Goal: Complete application form: Complete application form

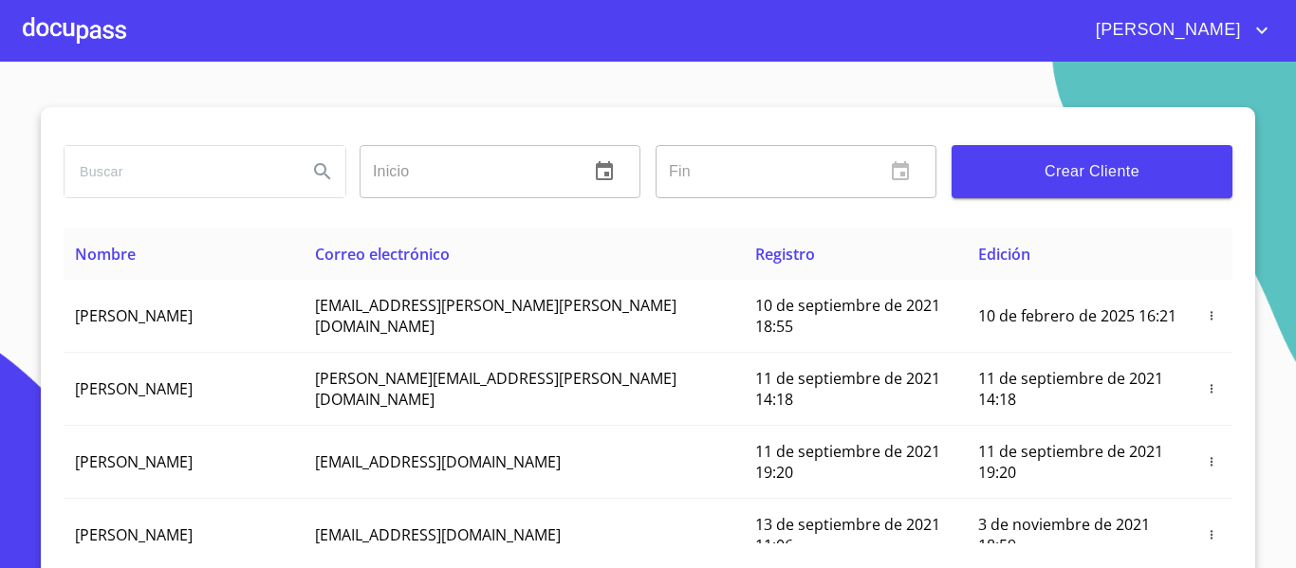
click at [1051, 172] on span "Crear Cliente" at bounding box center [1092, 171] width 250 height 27
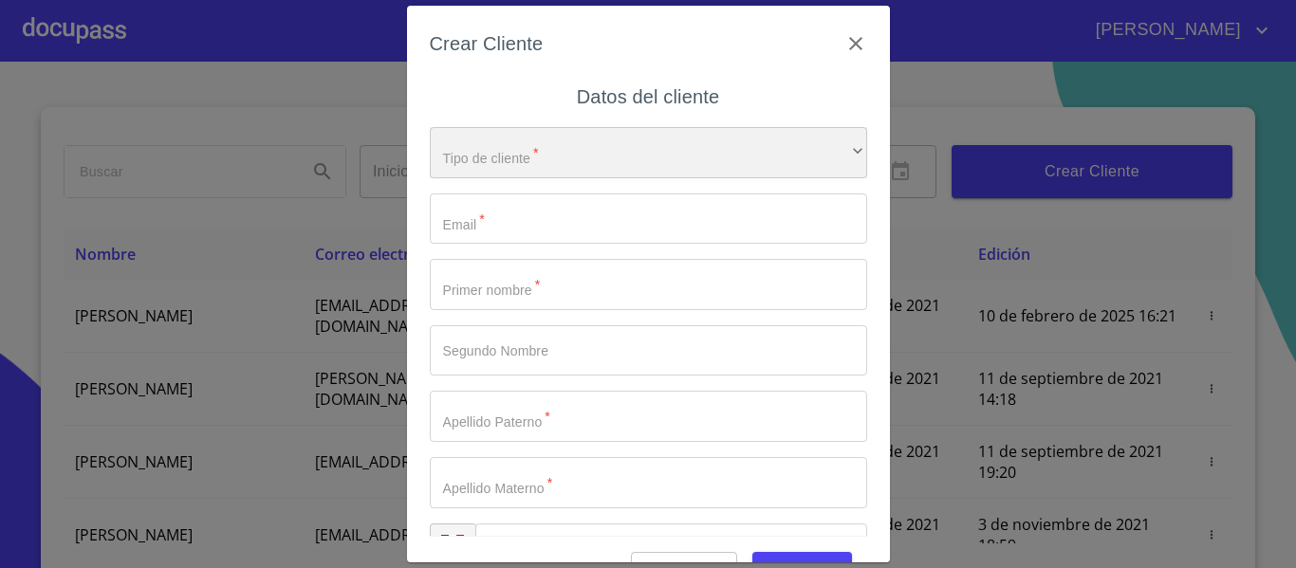
click at [470, 142] on div "​" at bounding box center [648, 152] width 437 height 51
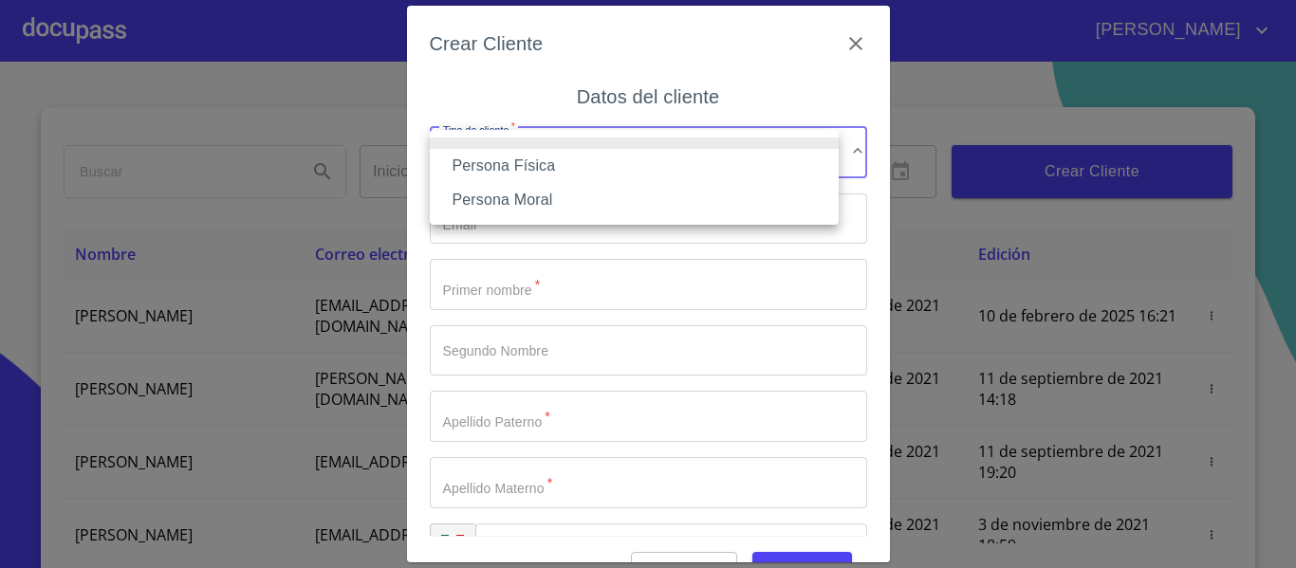
click at [509, 165] on li "Persona Física" at bounding box center [634, 166] width 409 height 34
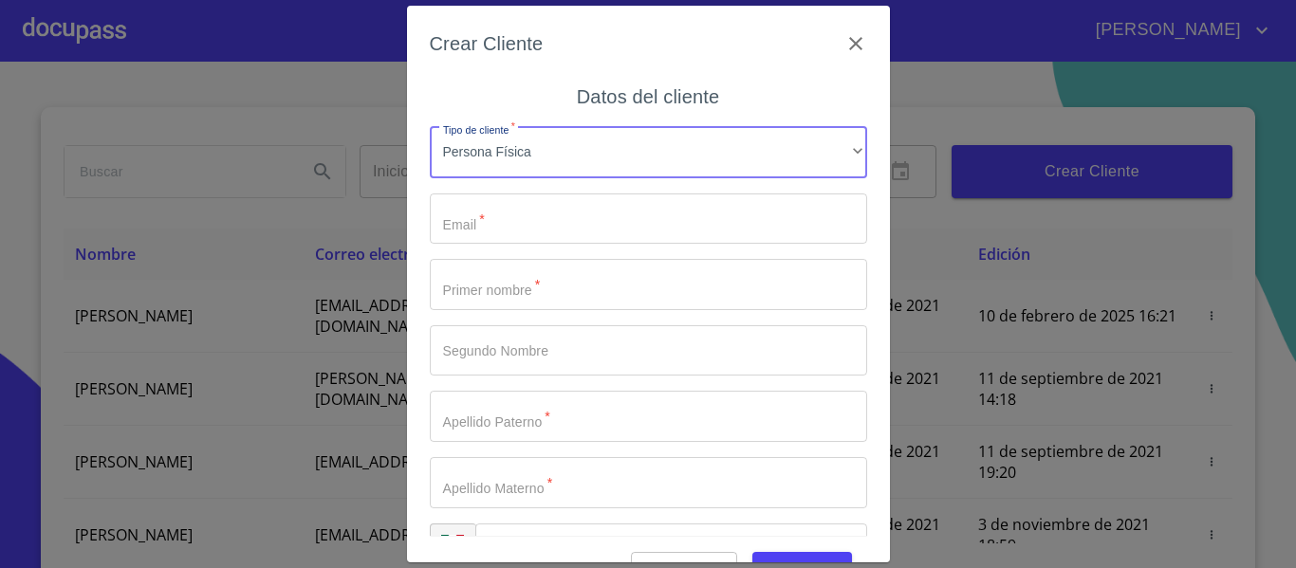
click at [498, 220] on input "Tipo de cliente   *" at bounding box center [648, 219] width 437 height 51
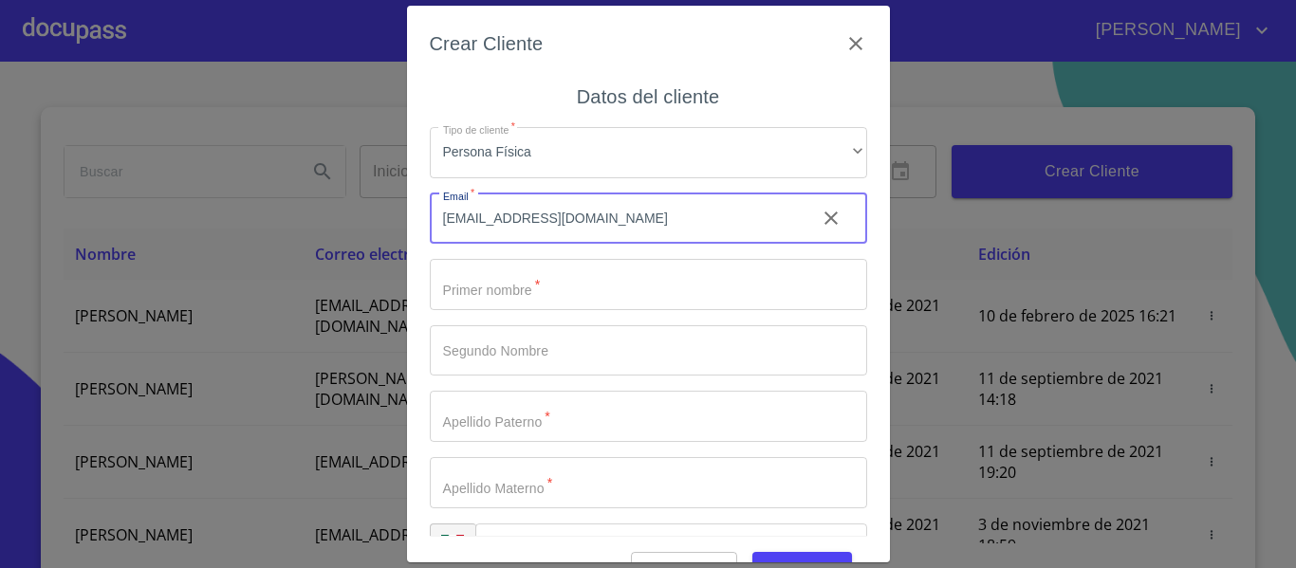
type input "[EMAIL_ADDRESS][DOMAIN_NAME]"
click at [507, 297] on input "Tipo de cliente   *" at bounding box center [648, 284] width 437 height 51
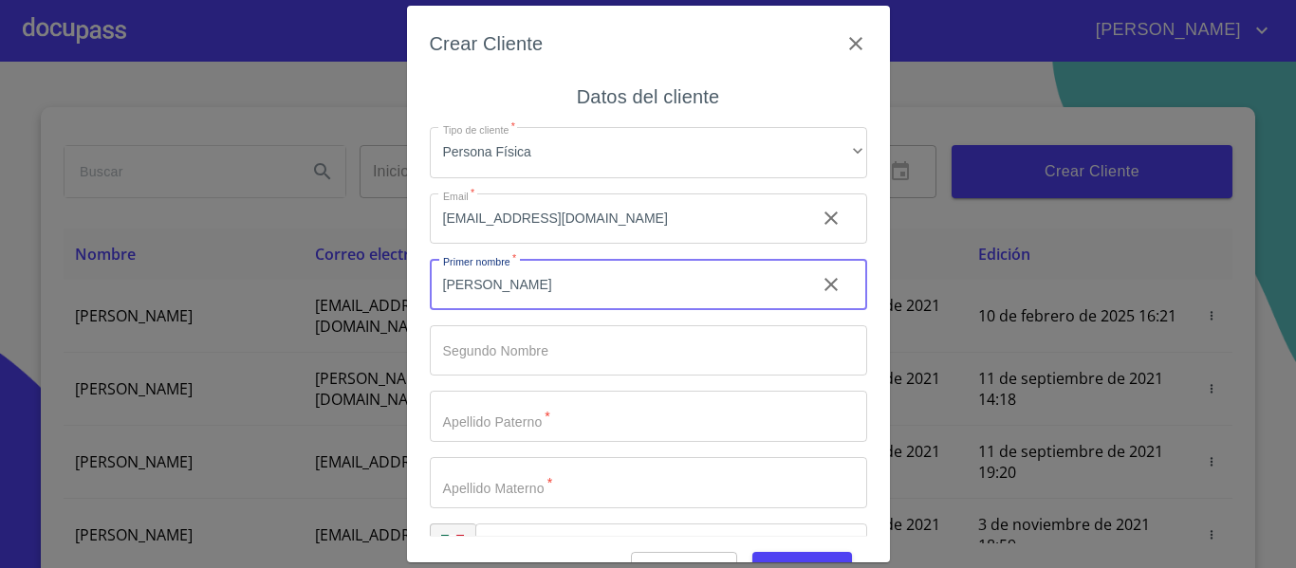
type input "[PERSON_NAME]"
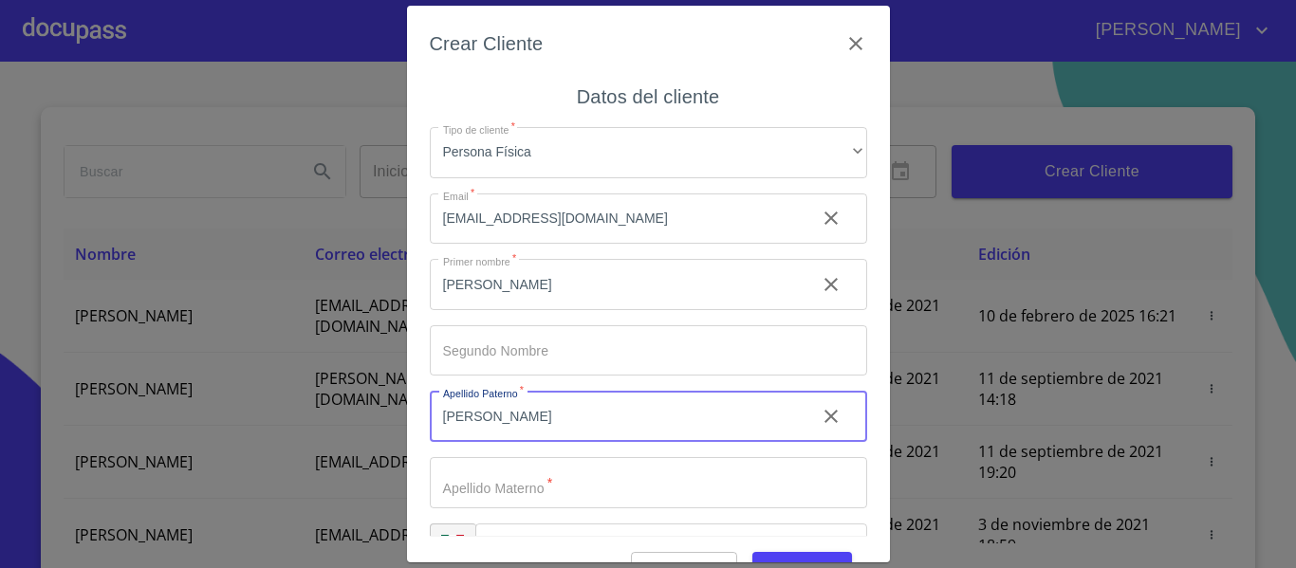
type input "[PERSON_NAME]"
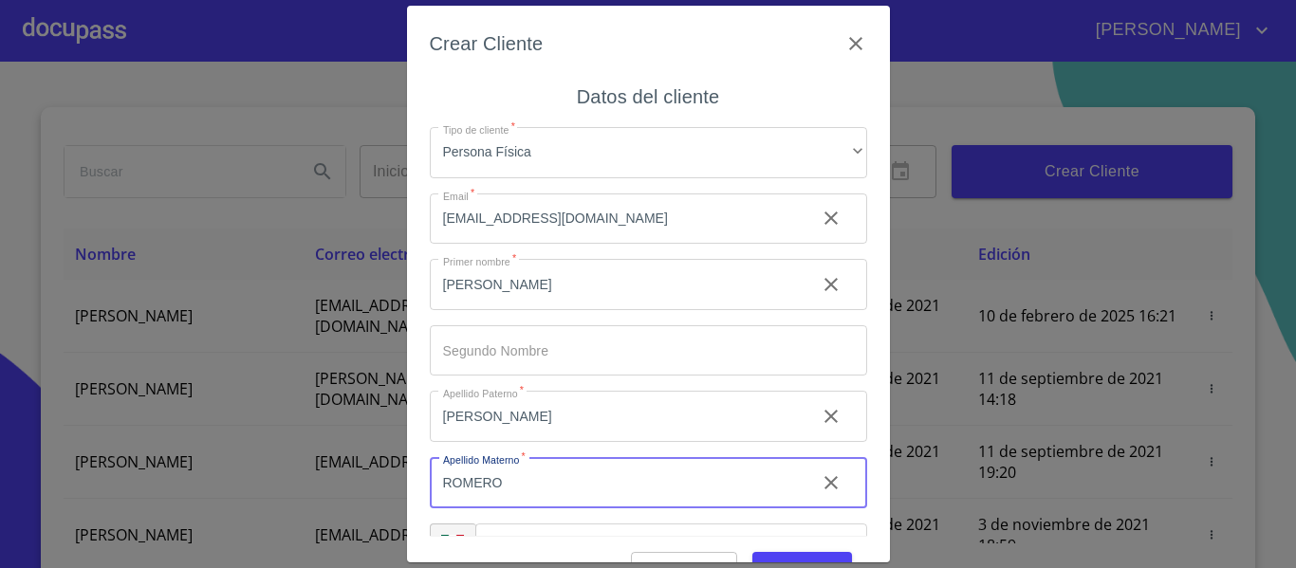
type input "ROMERO"
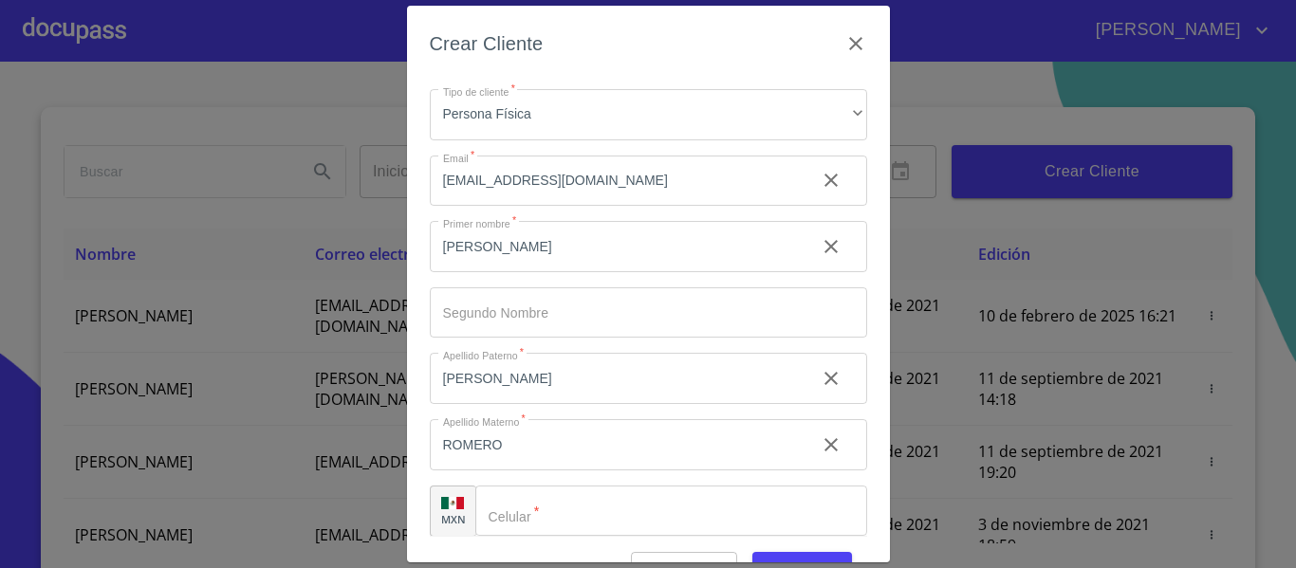
scroll to position [54, 0]
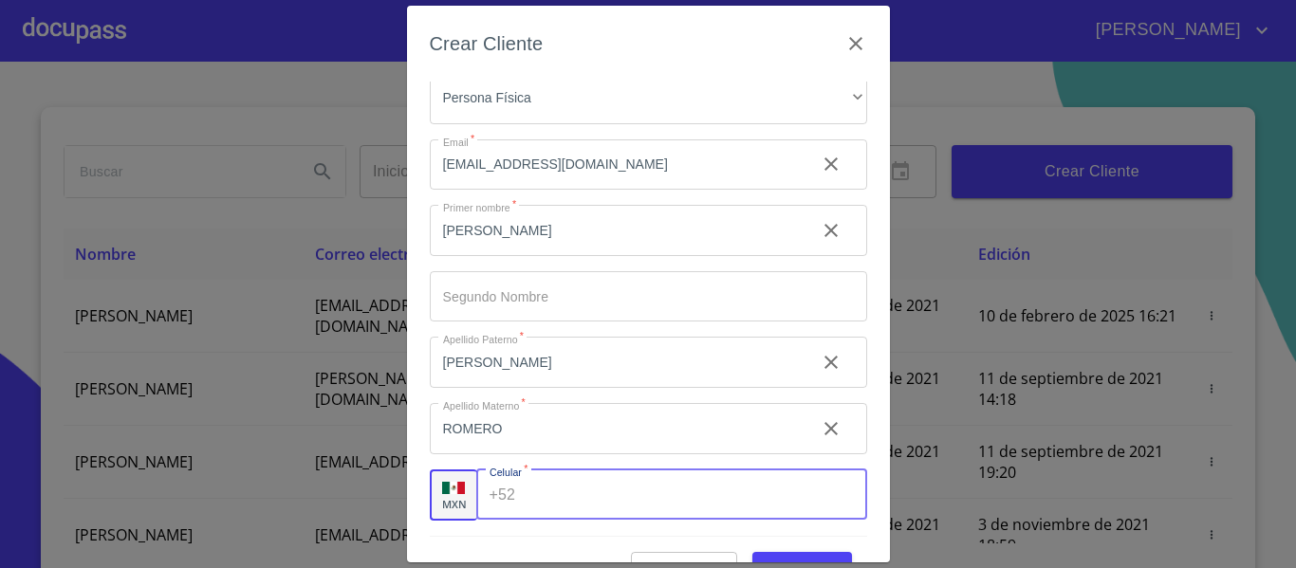
click at [571, 511] on input "Tipo de cliente   *" at bounding box center [694, 495] width 343 height 51
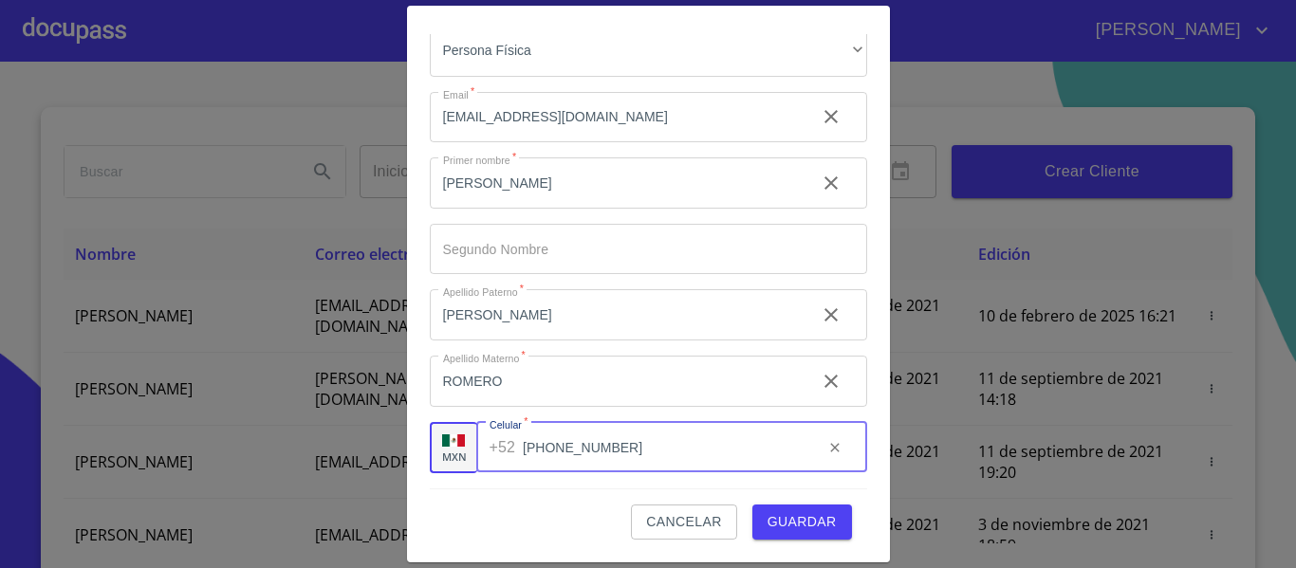
type input "[PHONE_NUMBER]"
click at [769, 521] on span "Guardar" at bounding box center [802, 522] width 69 height 24
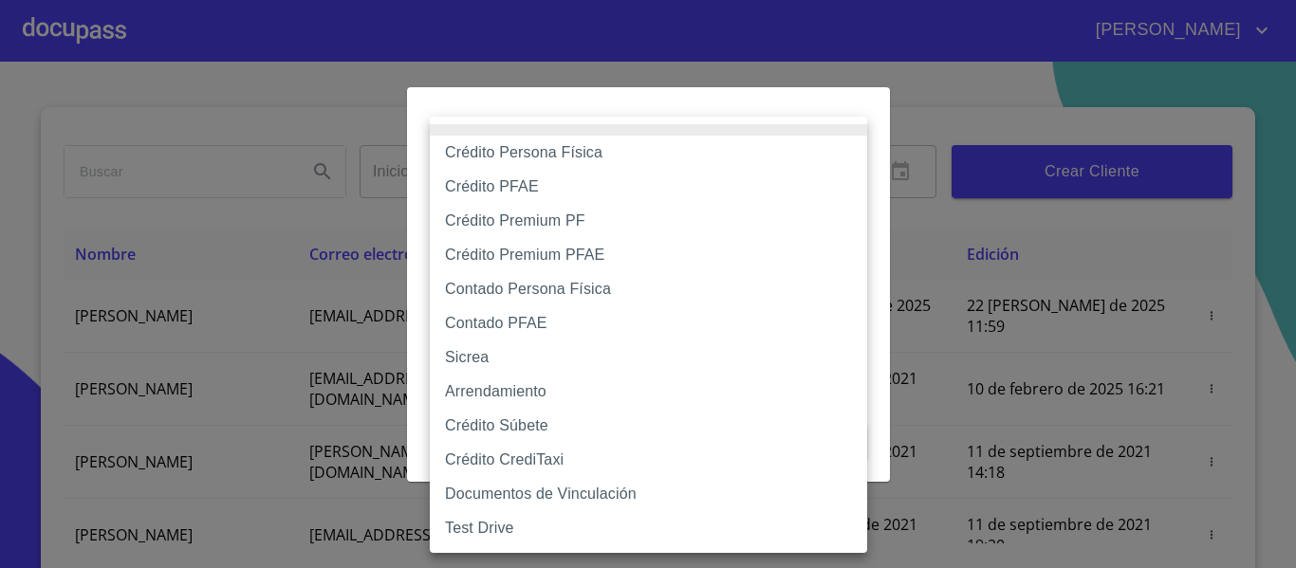
click at [611, 184] on body "[PERSON_NAME] ​ Fin ​ Crear Cliente Nombre Correo electrónico Registro Edición …" at bounding box center [648, 284] width 1296 height 568
click at [506, 325] on li "Contado PFAE" at bounding box center [648, 323] width 437 height 34
type input "60bfa0300d9865ccc24b067f"
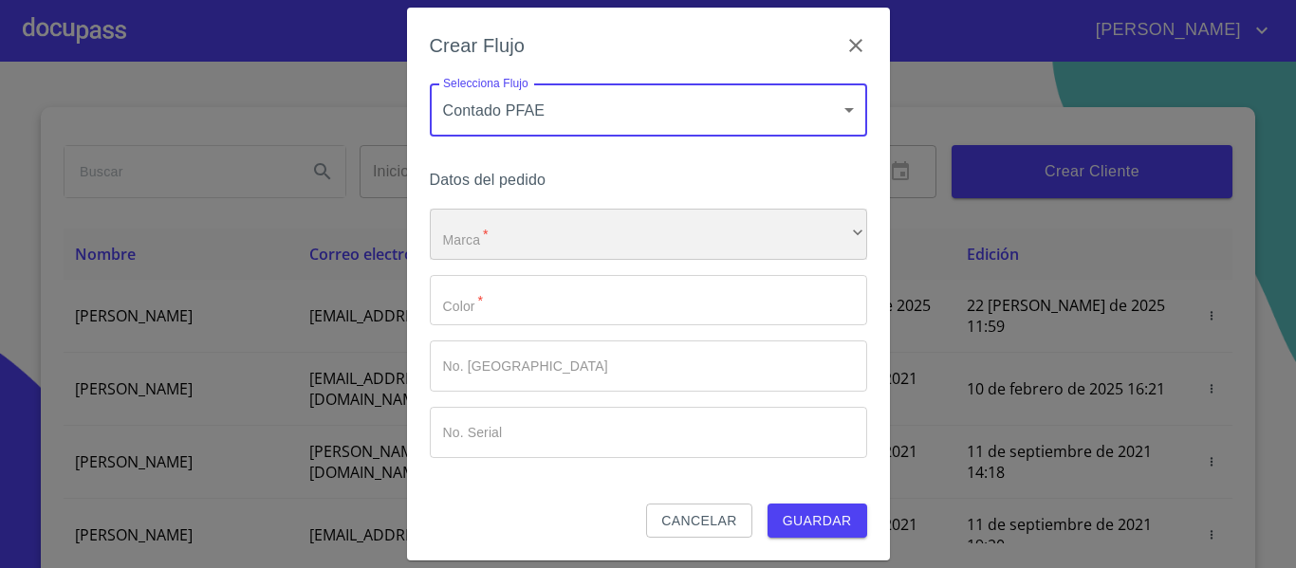
click at [571, 229] on div "​" at bounding box center [648, 234] width 437 height 51
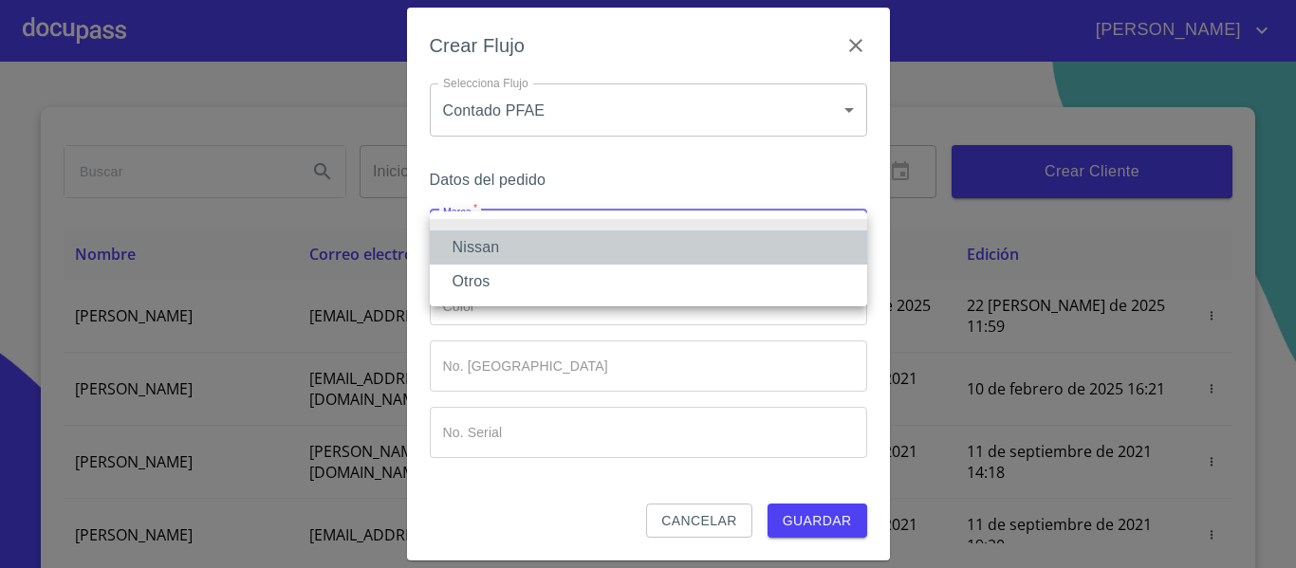
click at [500, 253] on li "Nissan" at bounding box center [648, 248] width 437 height 34
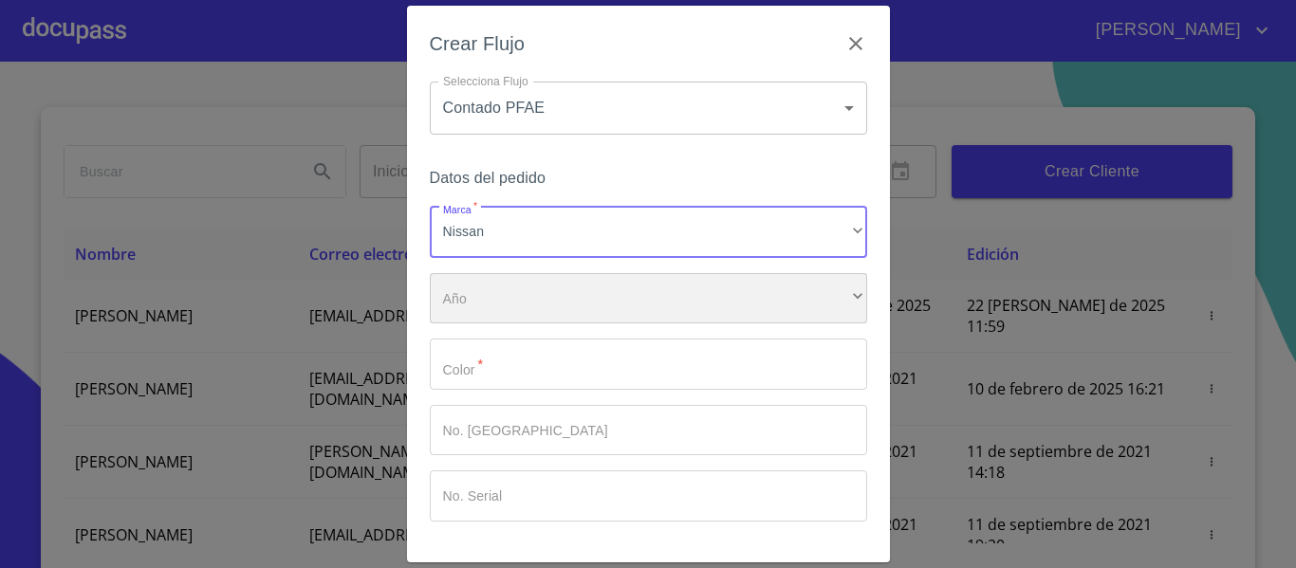
click at [487, 296] on div "​" at bounding box center [648, 298] width 437 height 51
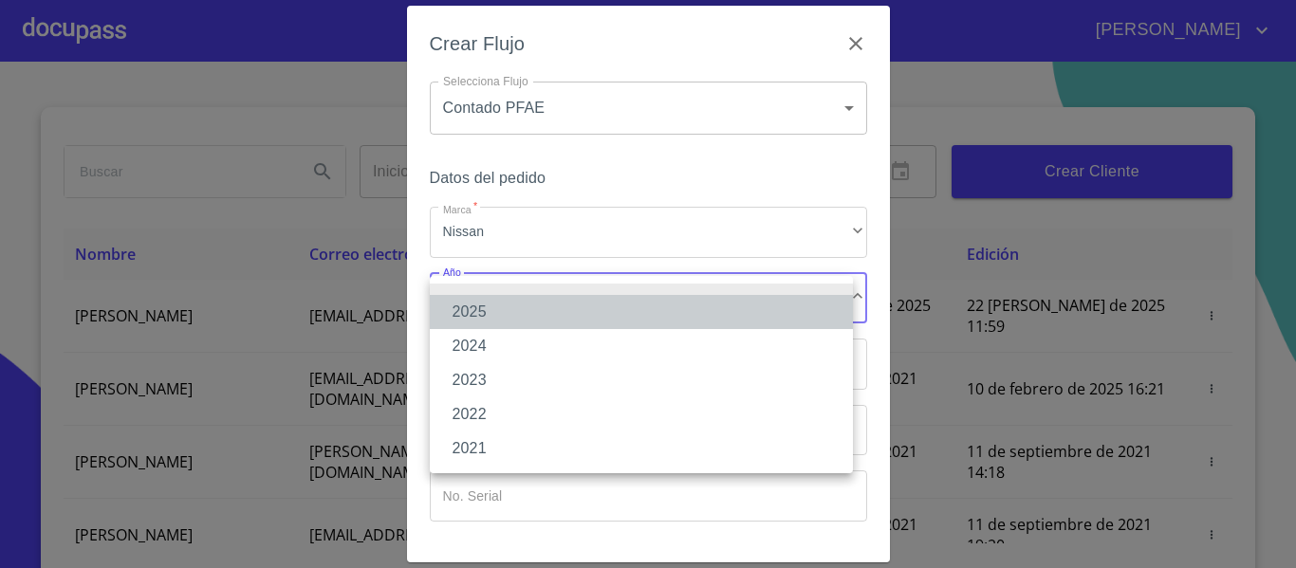
click at [481, 314] on li "2025" at bounding box center [641, 312] width 423 height 34
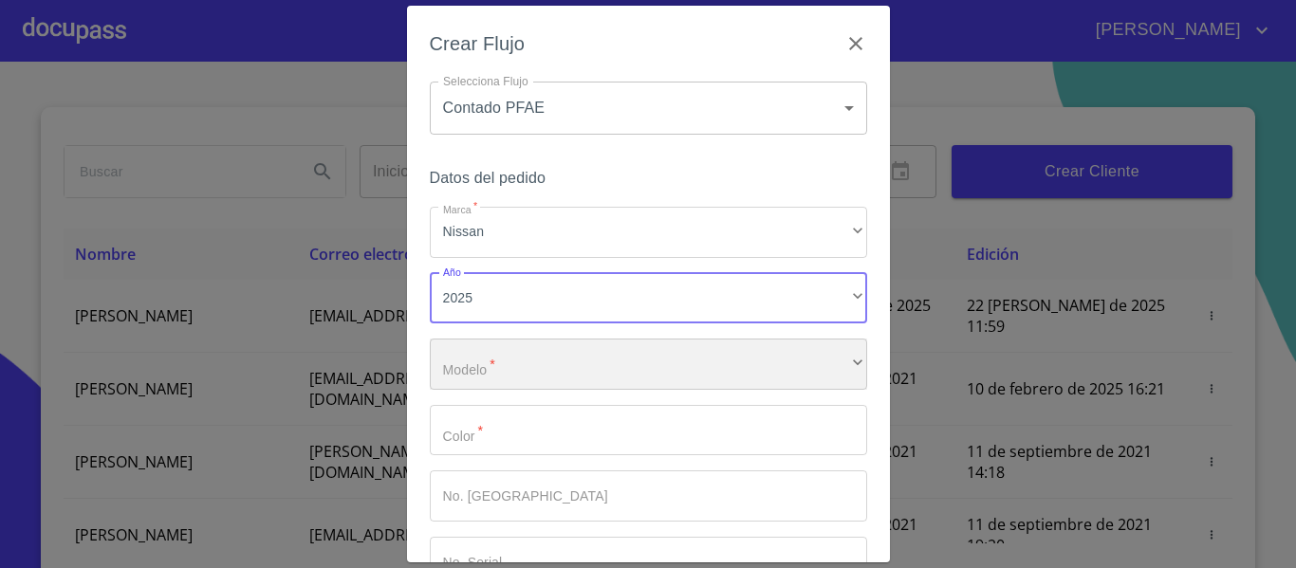
click at [484, 368] on div "​" at bounding box center [648, 364] width 437 height 51
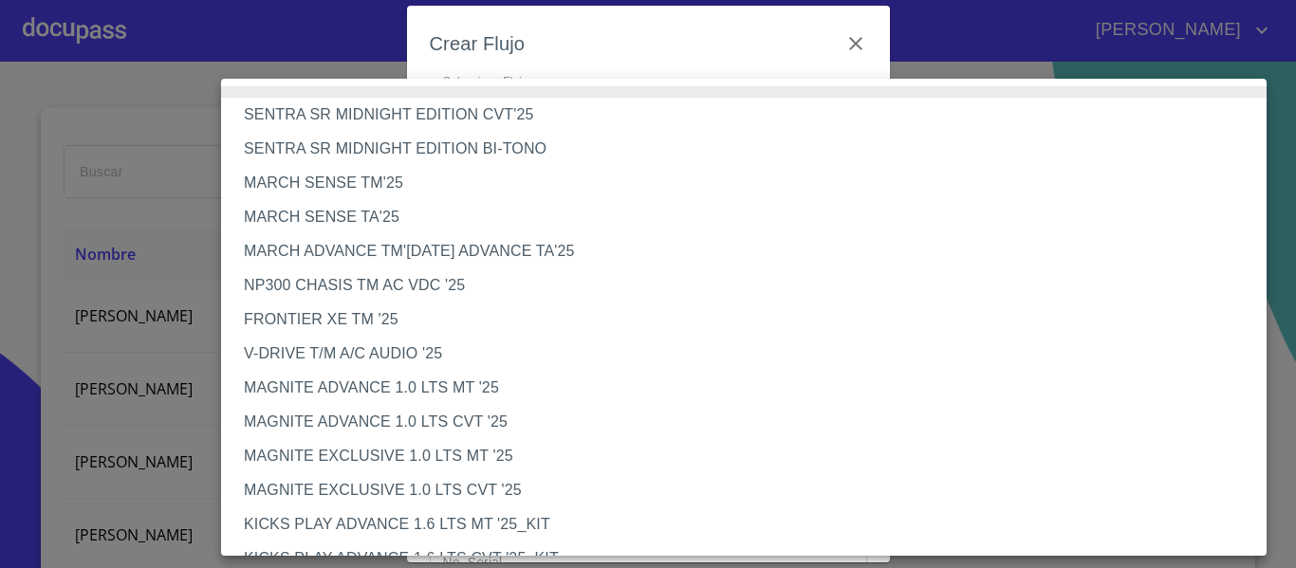
click at [356, 352] on li "V-DRIVE T/M A/C AUDIO '25" at bounding box center [751, 354] width 1060 height 34
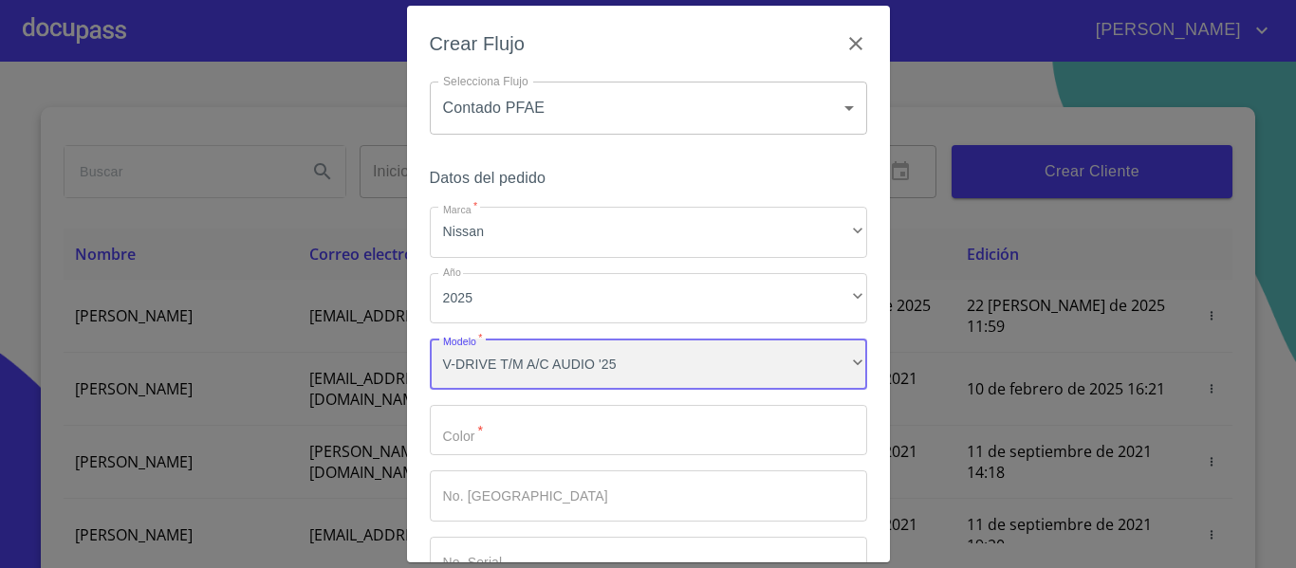
scroll to position [128, 0]
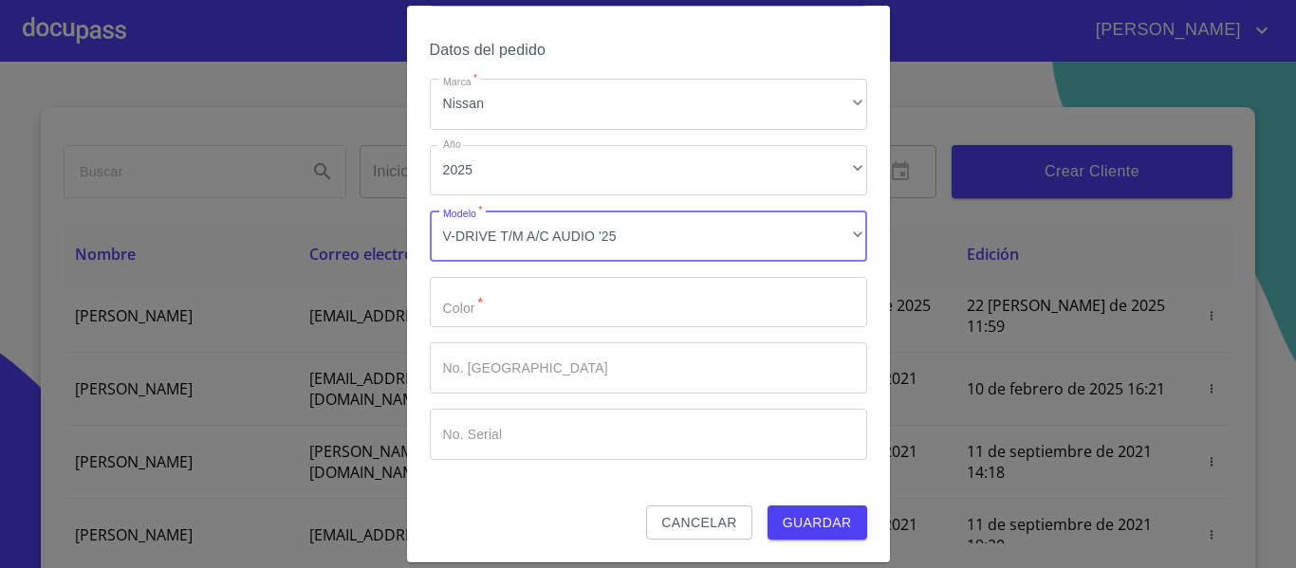
click at [514, 313] on input "Marca   *" at bounding box center [648, 302] width 437 height 51
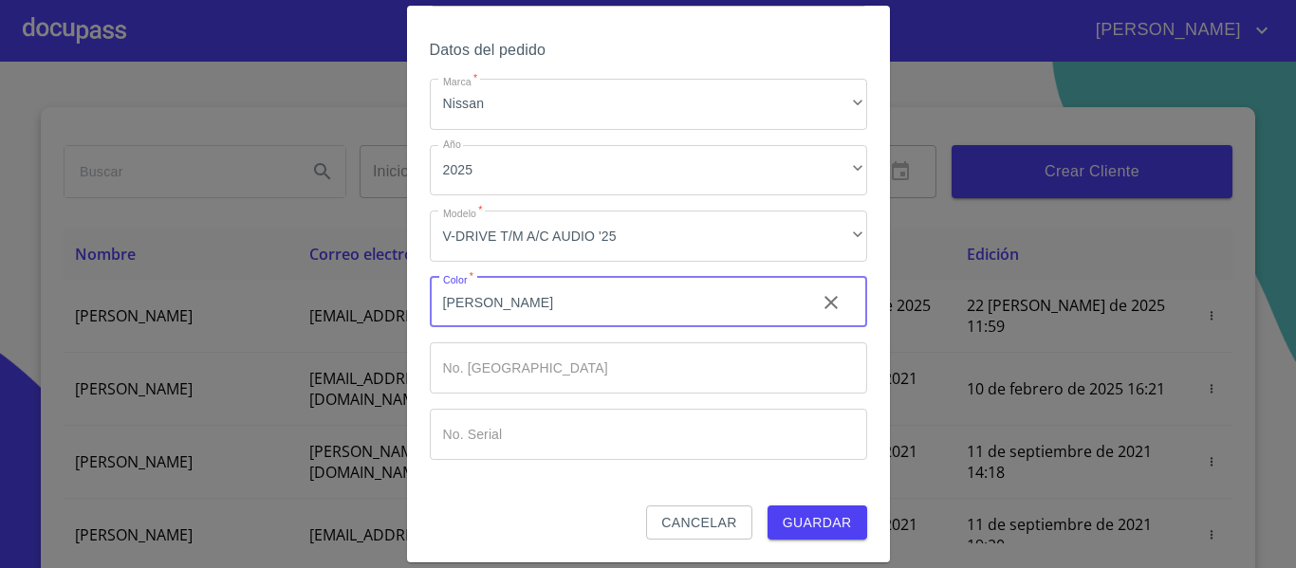
type input "[PERSON_NAME]"
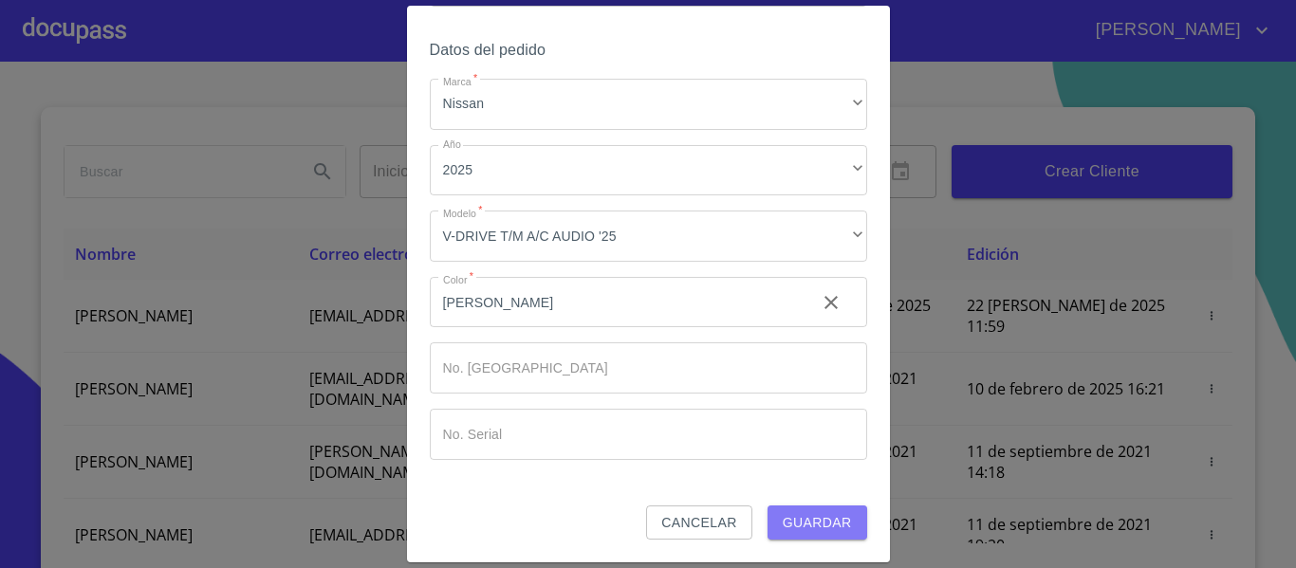
click at [783, 525] on span "Guardar" at bounding box center [817, 523] width 69 height 24
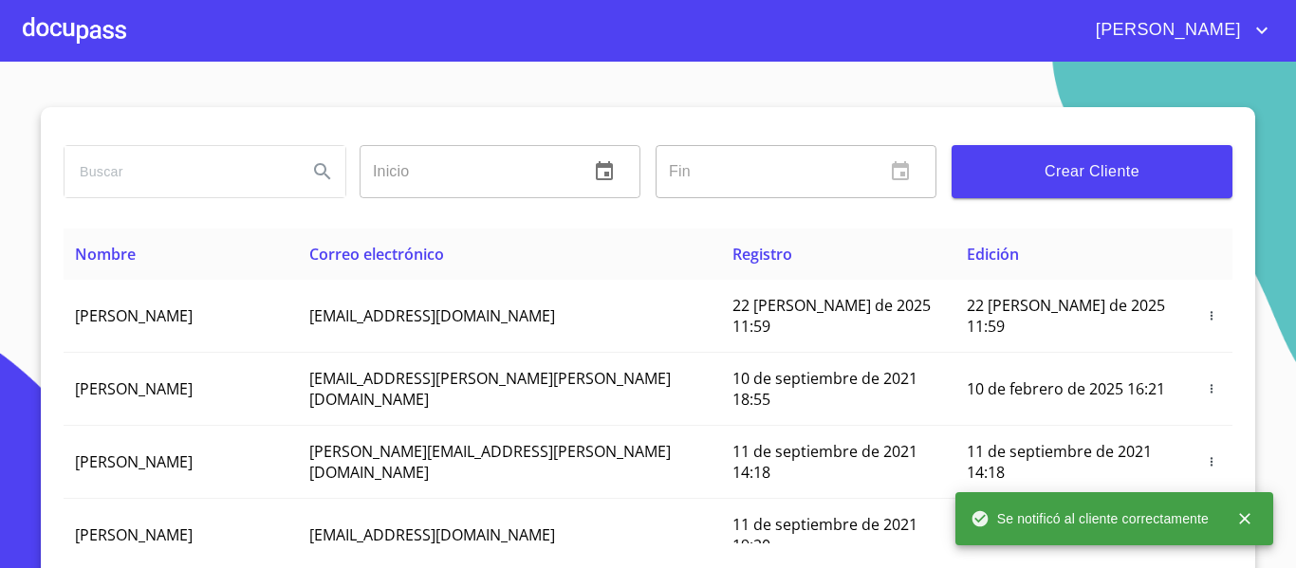
click at [116, 18] on div at bounding box center [74, 30] width 103 height 61
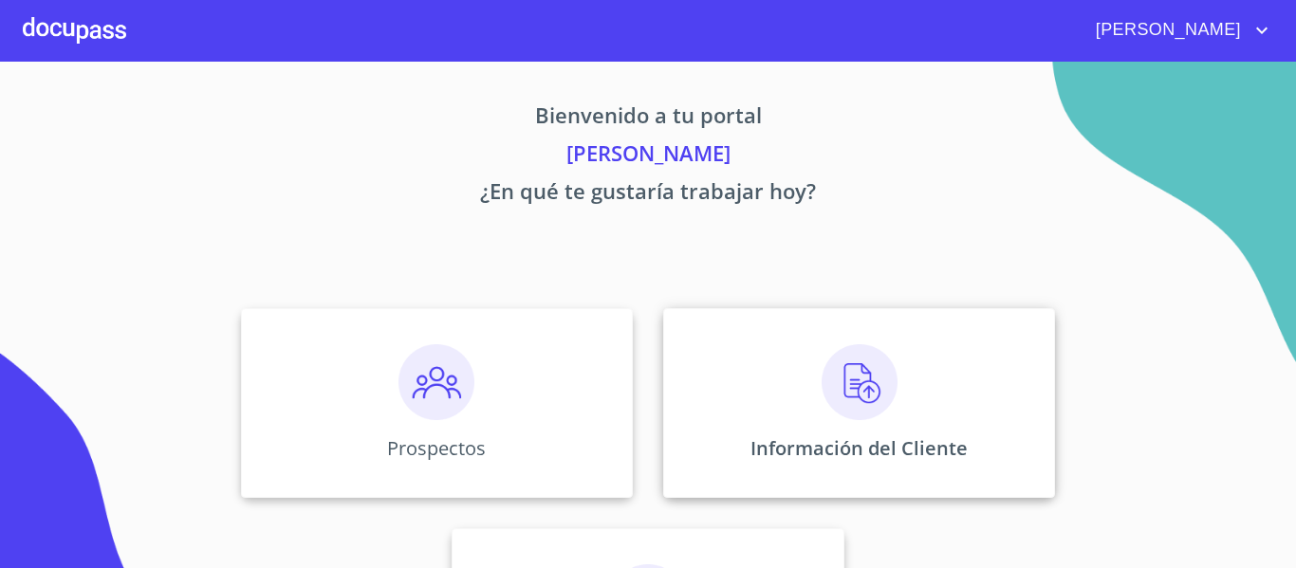
click at [783, 398] on div "Información del Cliente" at bounding box center [859, 403] width 392 height 190
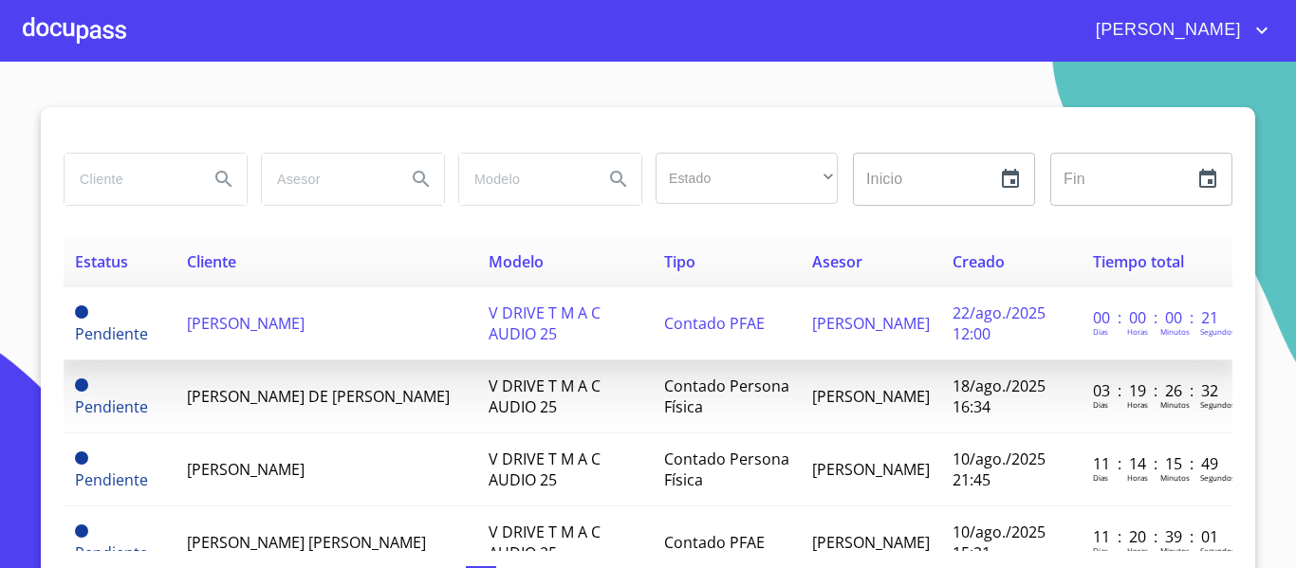
click at [245, 324] on span "[PERSON_NAME]" at bounding box center [246, 323] width 118 height 21
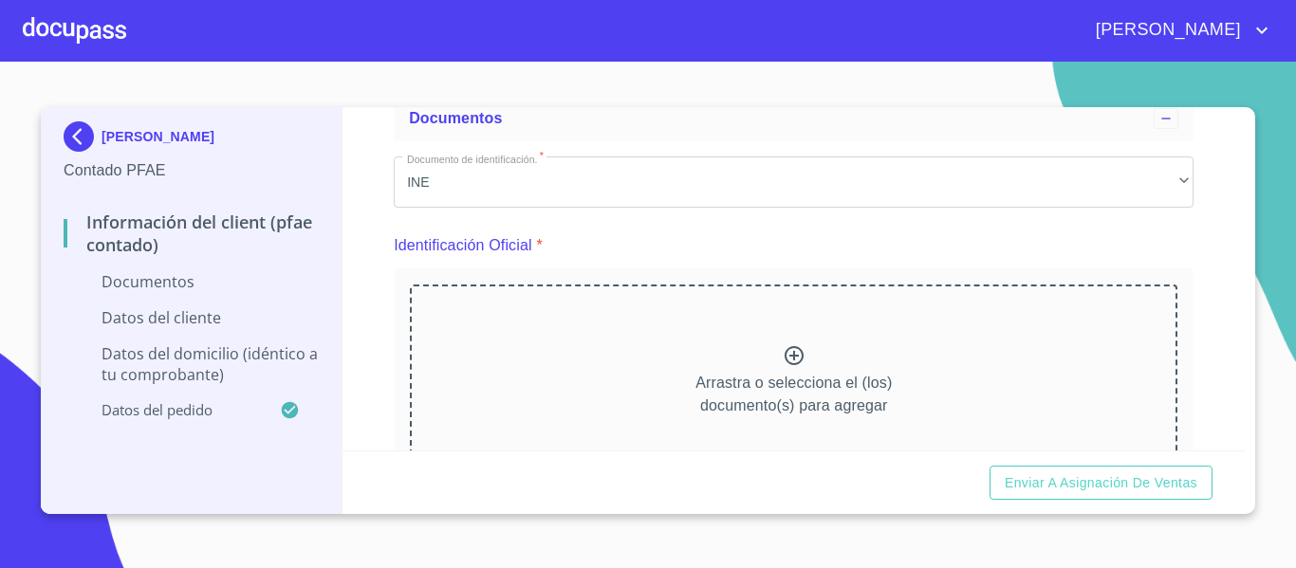
scroll to position [95, 0]
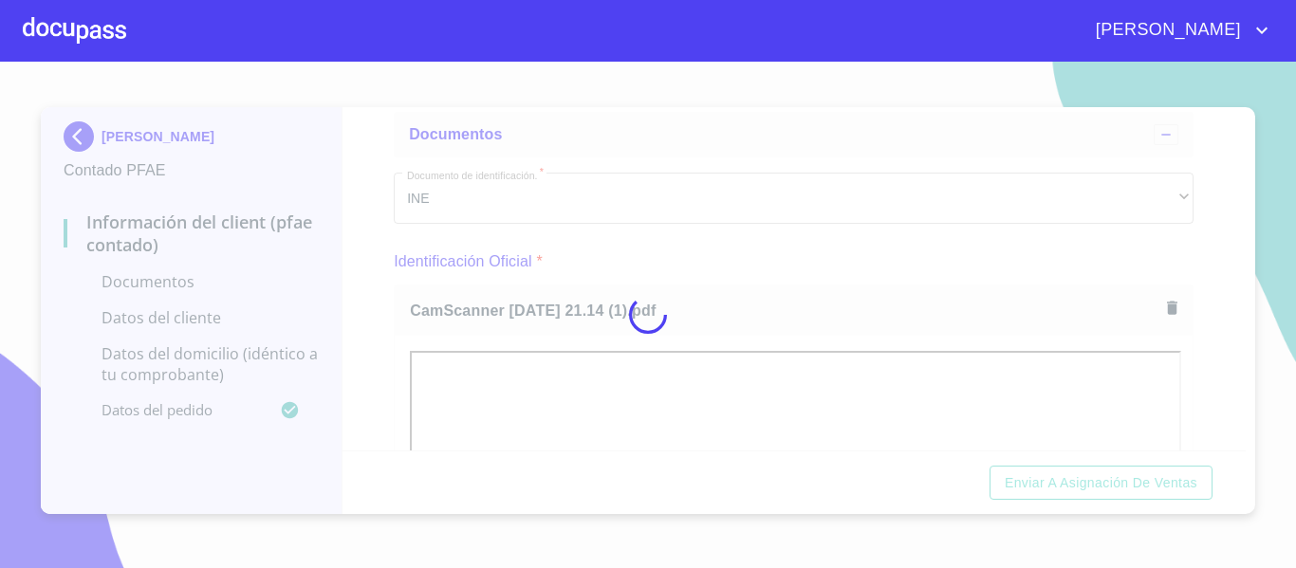
click at [1242, 443] on div at bounding box center [648, 315] width 1296 height 507
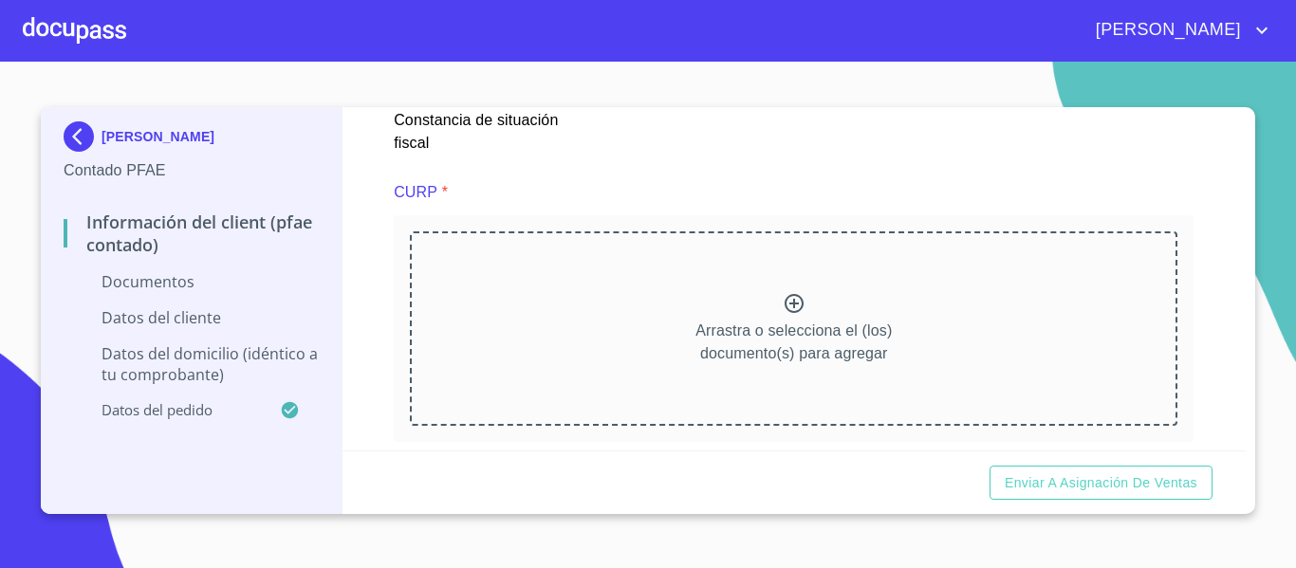
scroll to position [2588, 0]
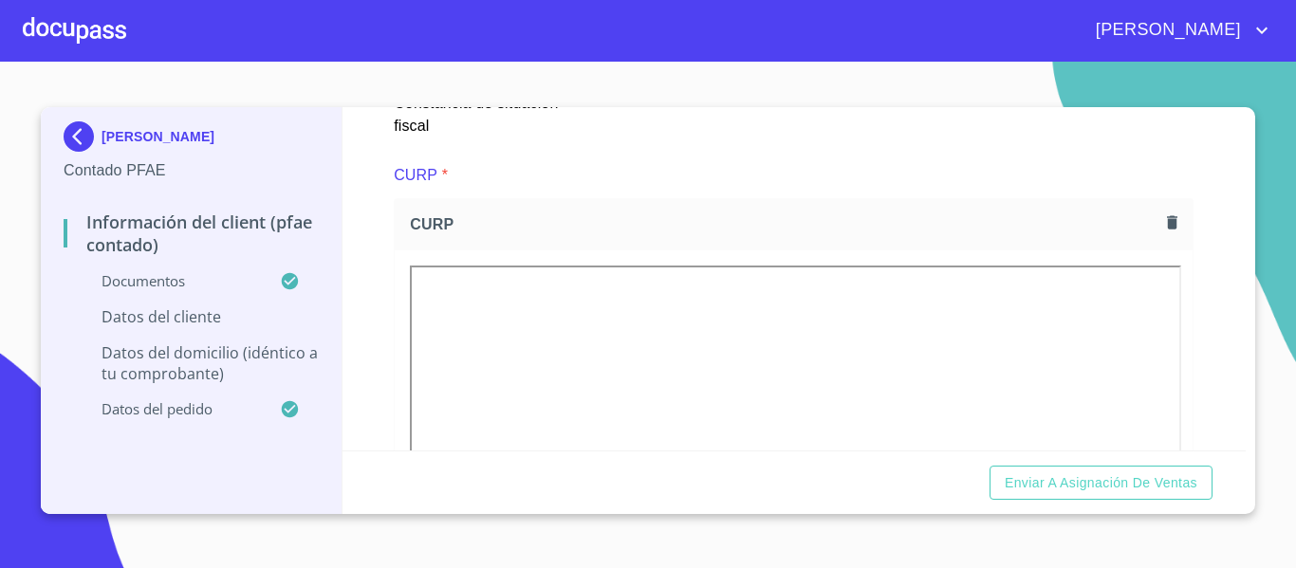
click at [1276, 230] on section "[PERSON_NAME] Contado PFAE Información del Client (PFAE contado) Documentos Dat…" at bounding box center [648, 315] width 1296 height 507
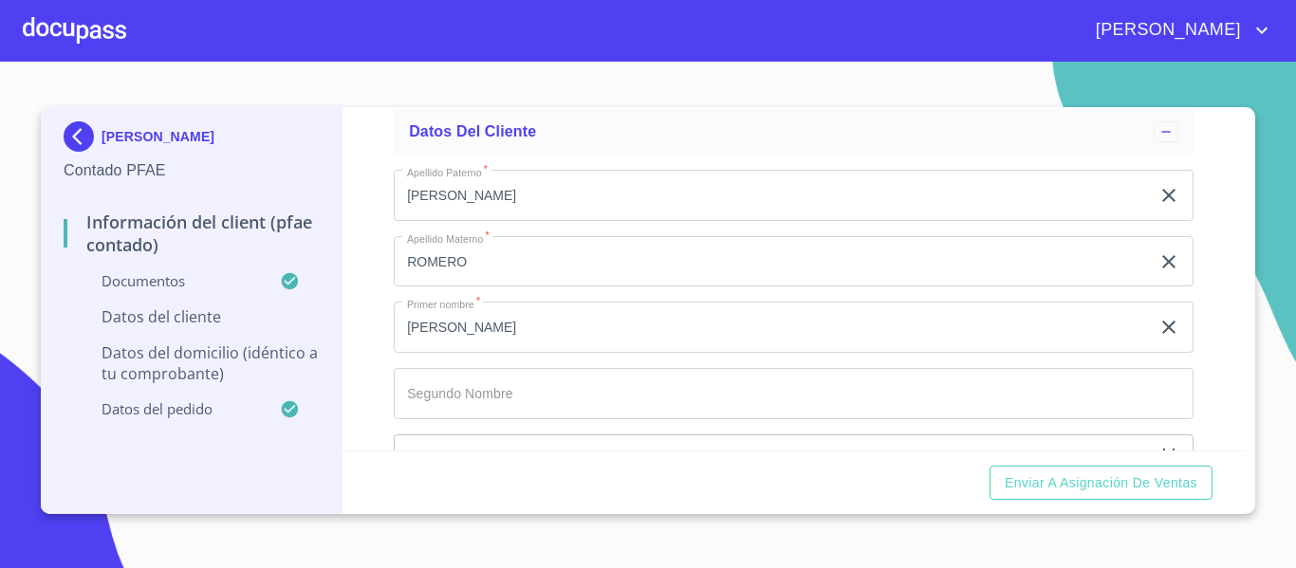
scroll to position [3631, 0]
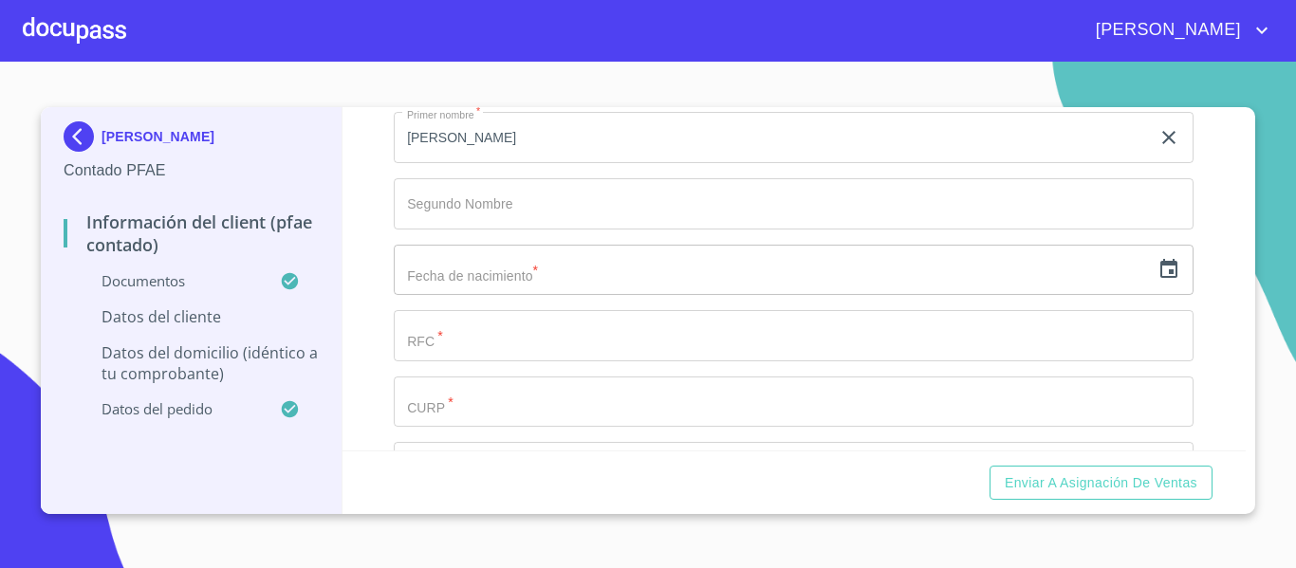
click at [1140, 294] on div "​" at bounding box center [794, 270] width 800 height 51
click at [1160, 278] on icon "button" at bounding box center [1168, 268] width 17 height 19
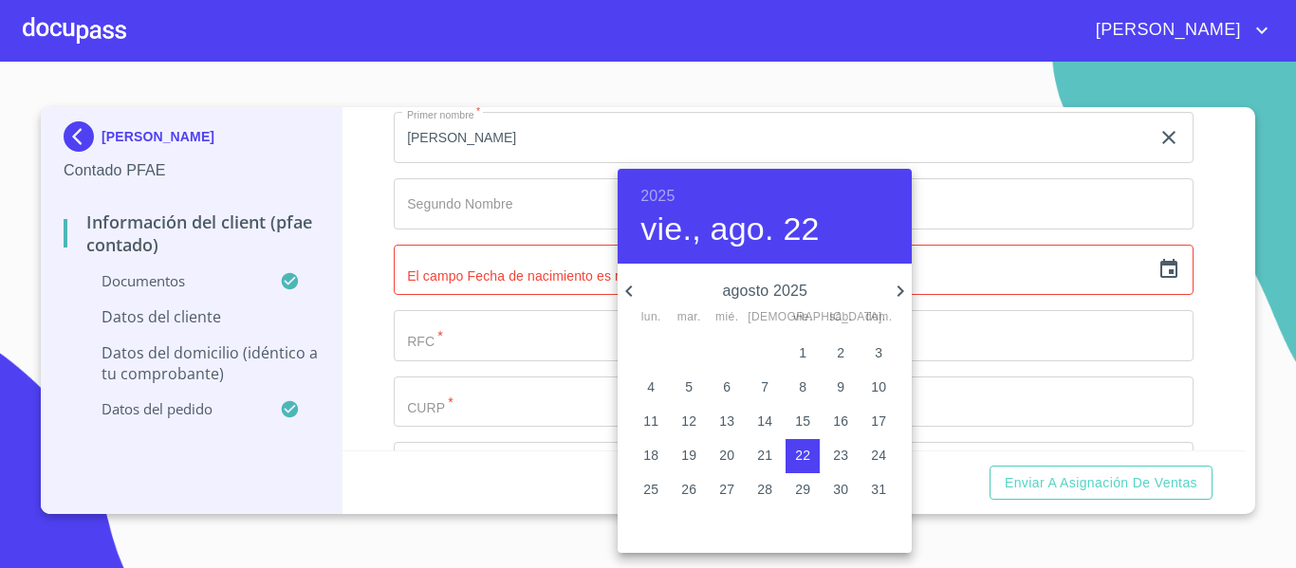
click at [660, 196] on h6 "2025" at bounding box center [657, 196] width 34 height 27
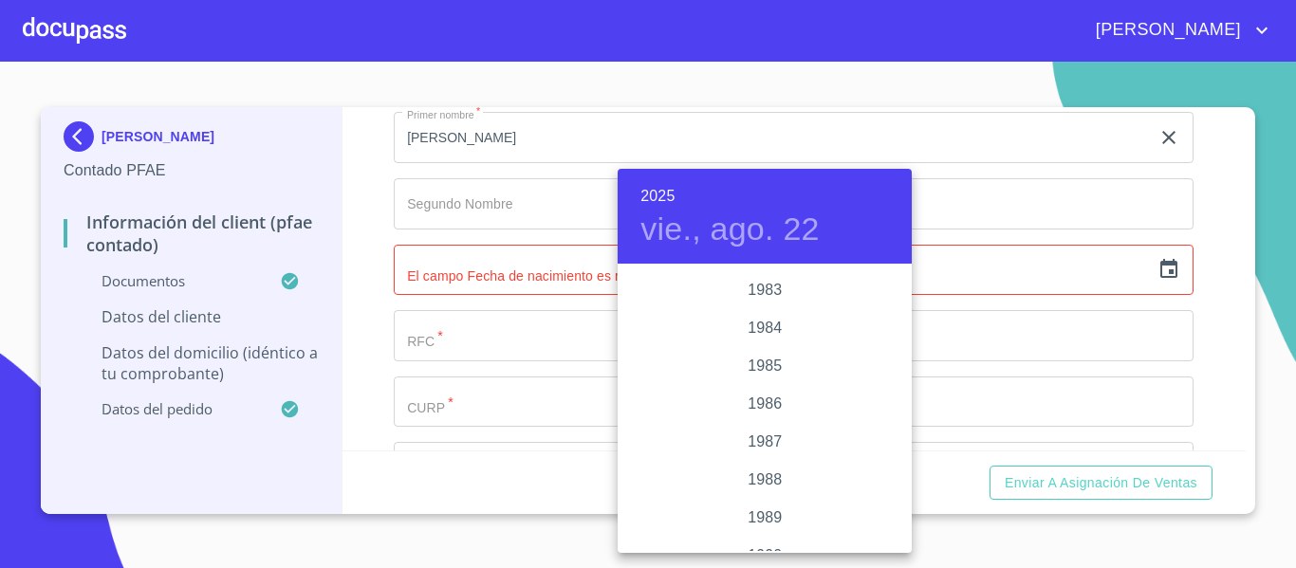
scroll to position [2163, 0]
click at [751, 326] on div "1983" at bounding box center [765, 324] width 294 height 38
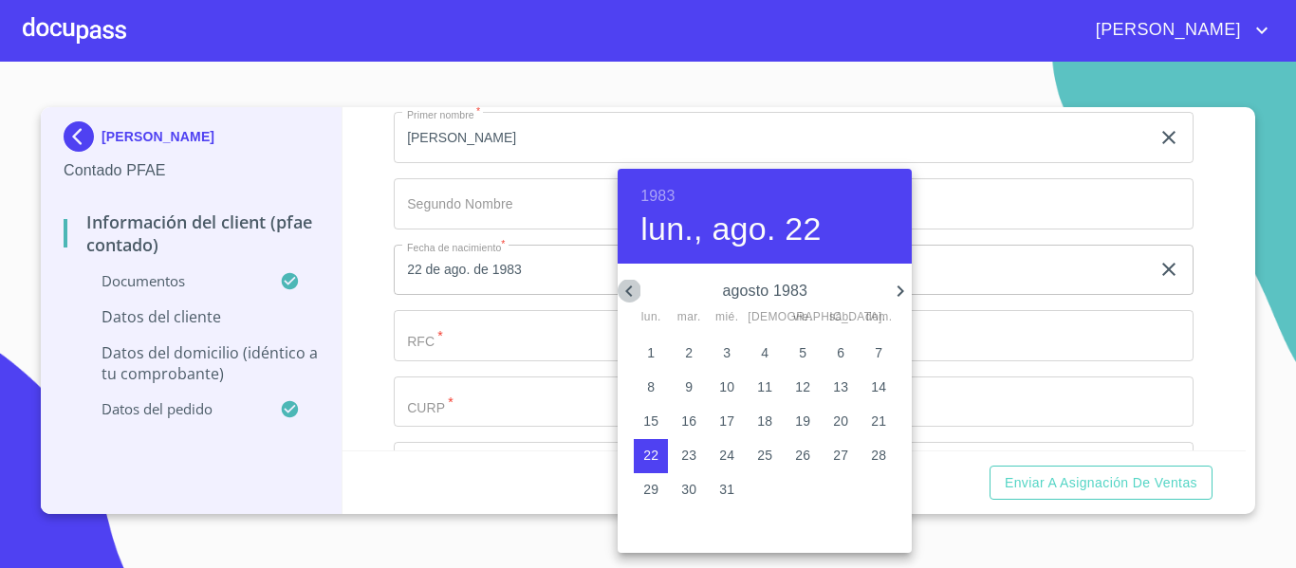
click at [625, 297] on icon "button" at bounding box center [629, 291] width 23 height 23
click at [842, 419] on p "16" at bounding box center [840, 421] width 15 height 19
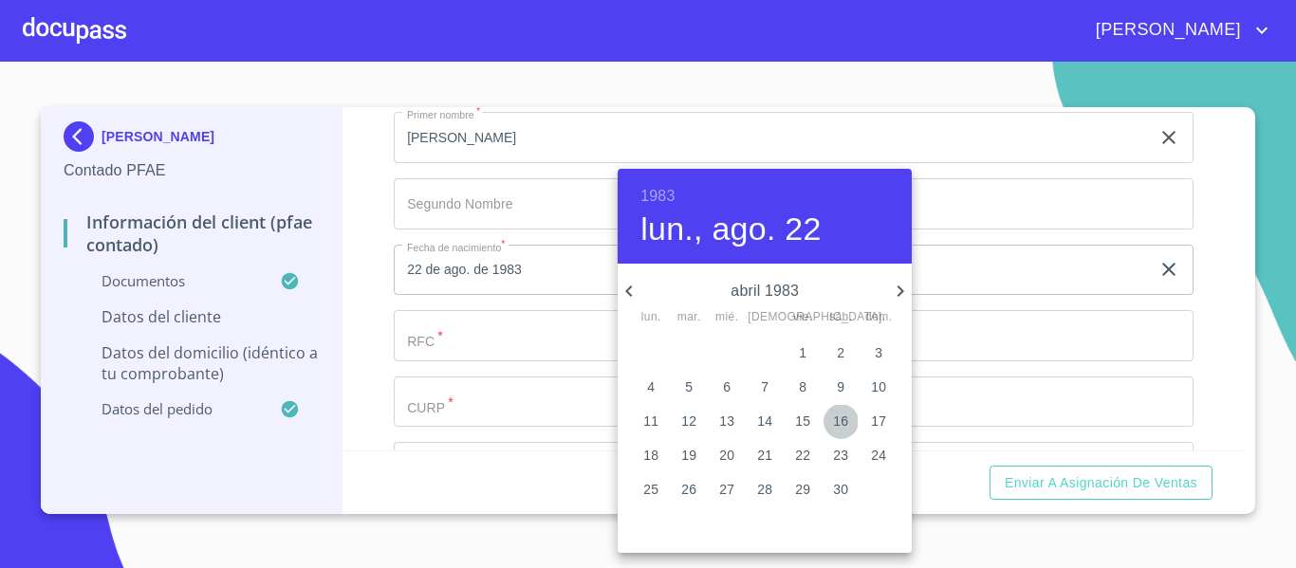
type input "16 de abr. de 1983"
click at [342, 294] on div at bounding box center [648, 284] width 1296 height 568
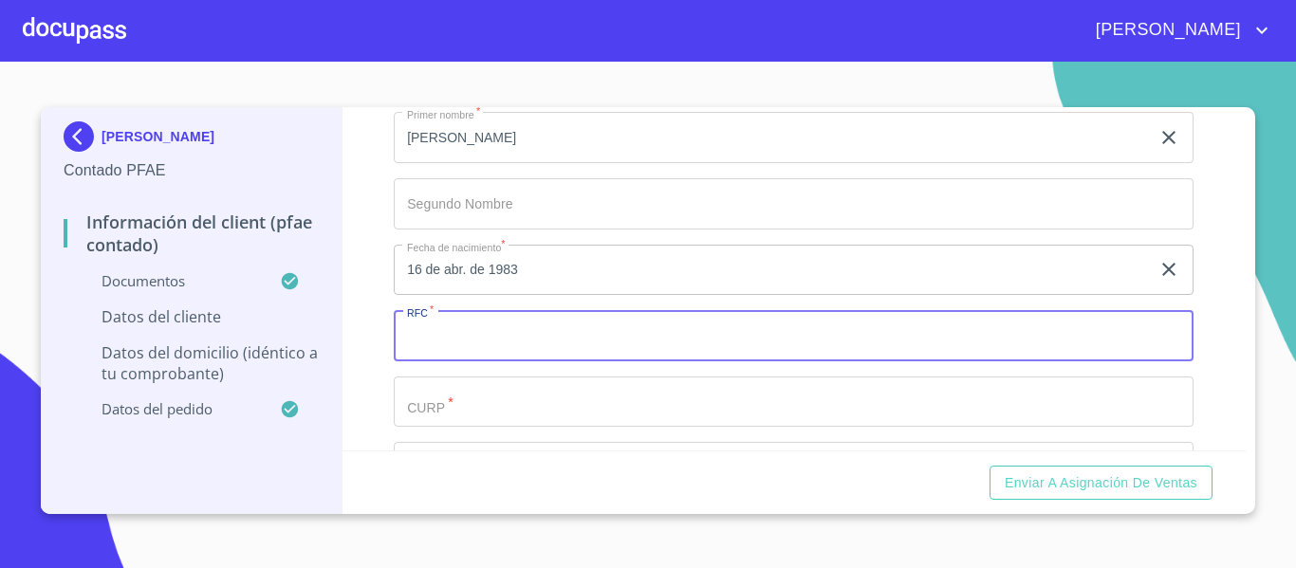
paste input "OERL830416IR6"
type input "OERL830416IR6"
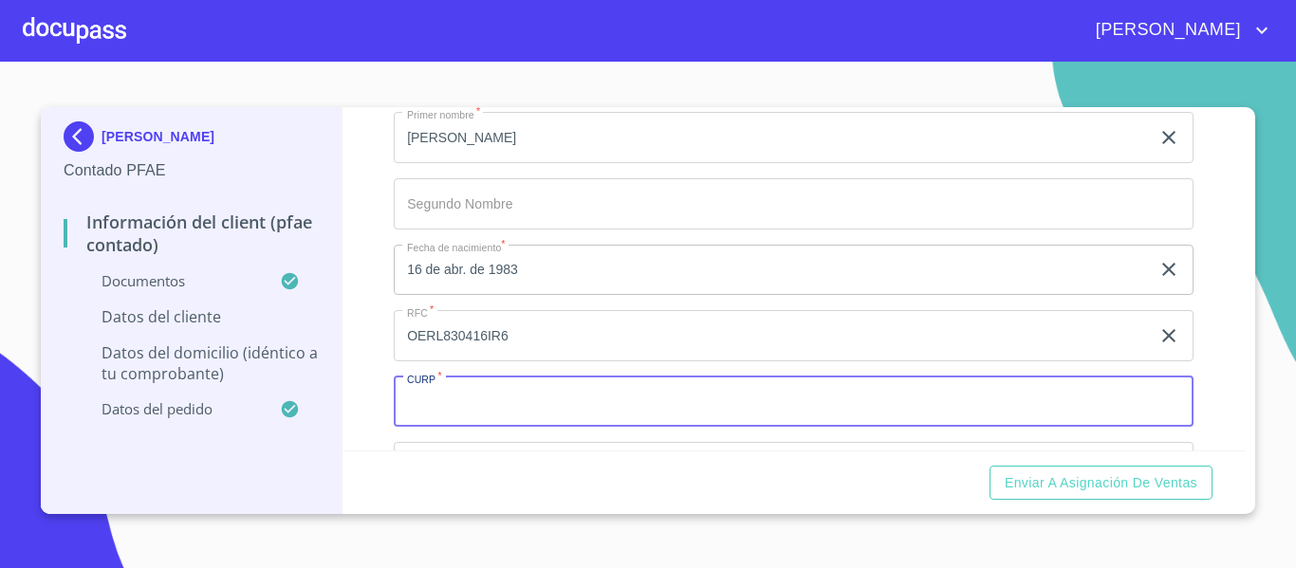
click at [474, 424] on input "Documento de identificación.   *" at bounding box center [794, 402] width 800 height 51
paste input "OERL830416MJCLMR02"
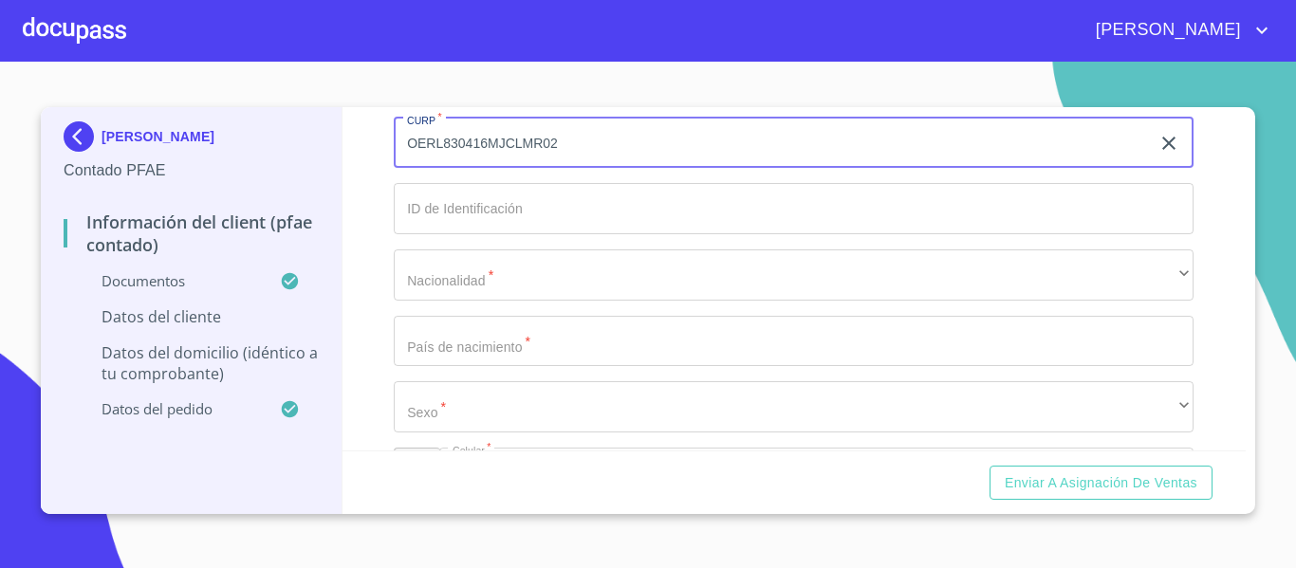
scroll to position [3916, 0]
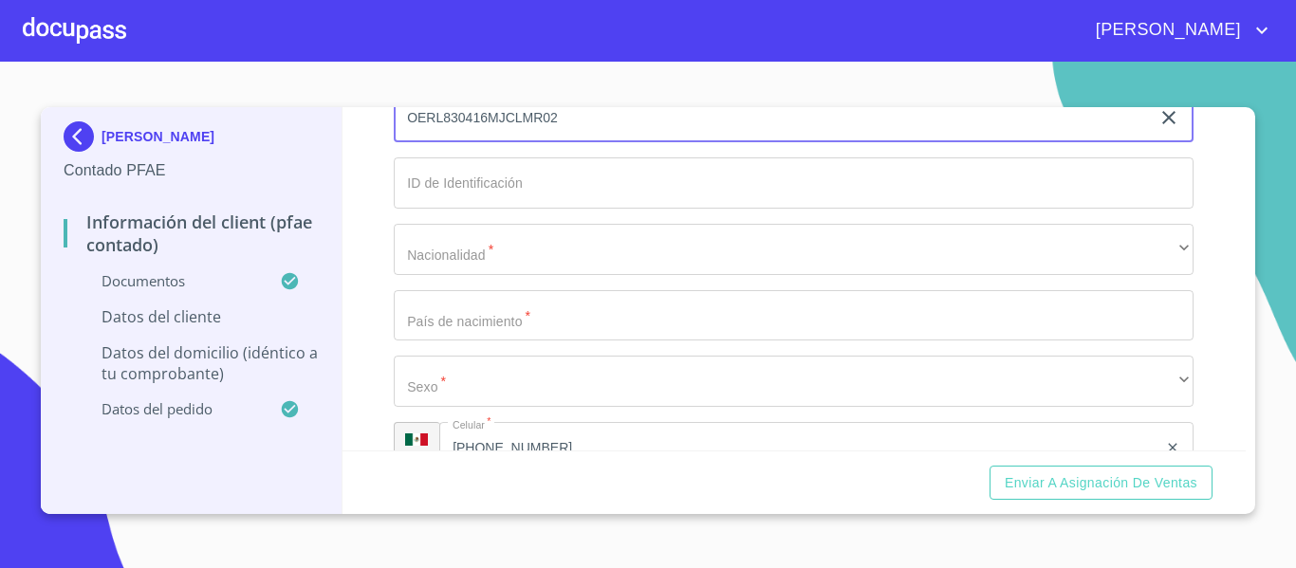
type input "OERL830416MJCLMR02"
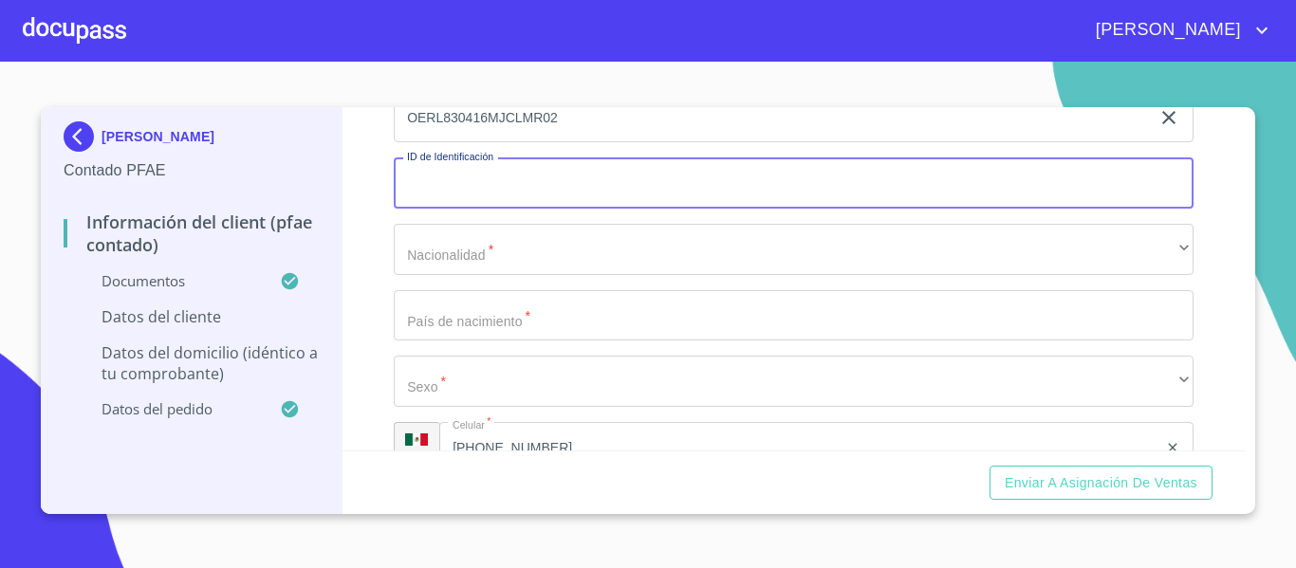
click at [479, 202] on input "Documento de identificación.   *" at bounding box center [794, 183] width 800 height 51
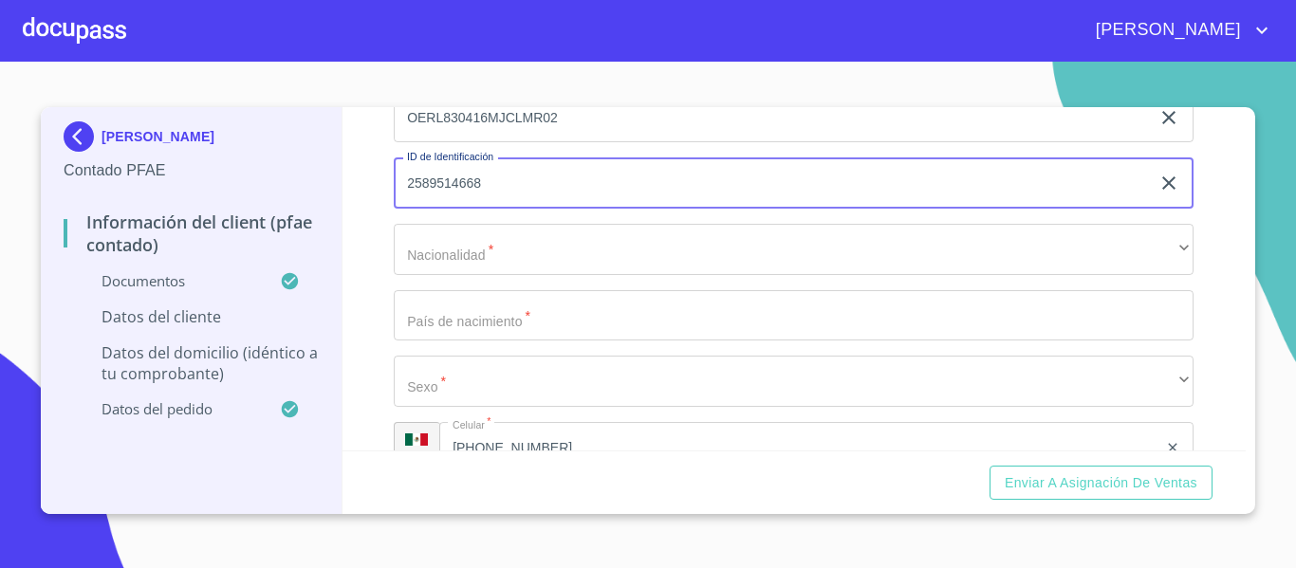
type input "2589514668"
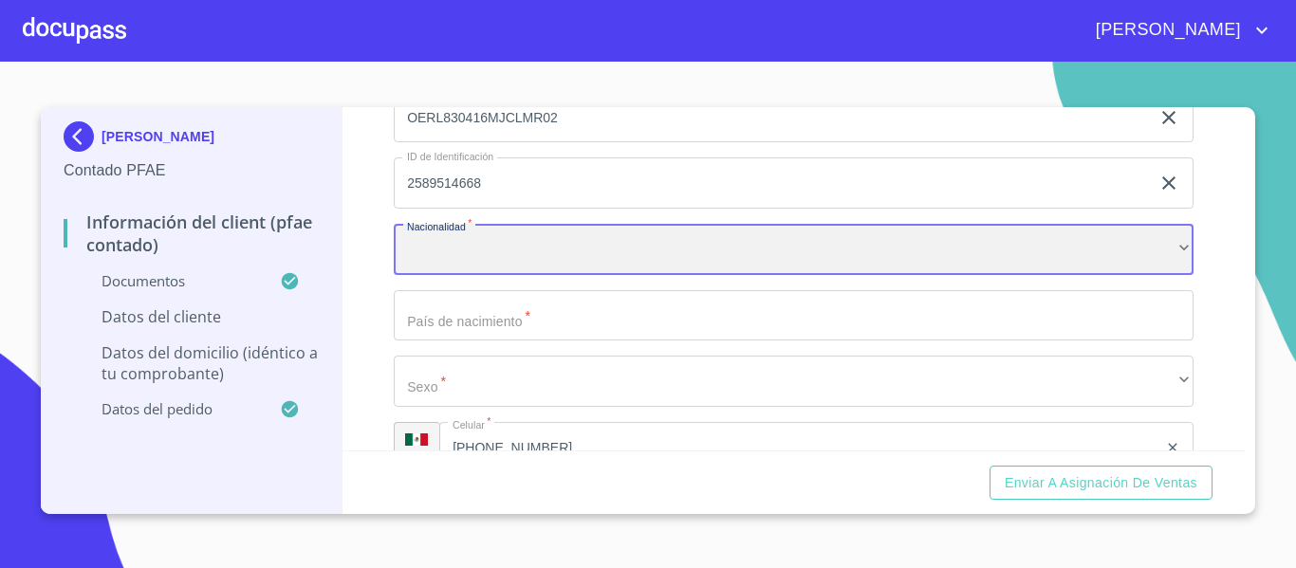
click at [488, 275] on div "​" at bounding box center [794, 249] width 800 height 51
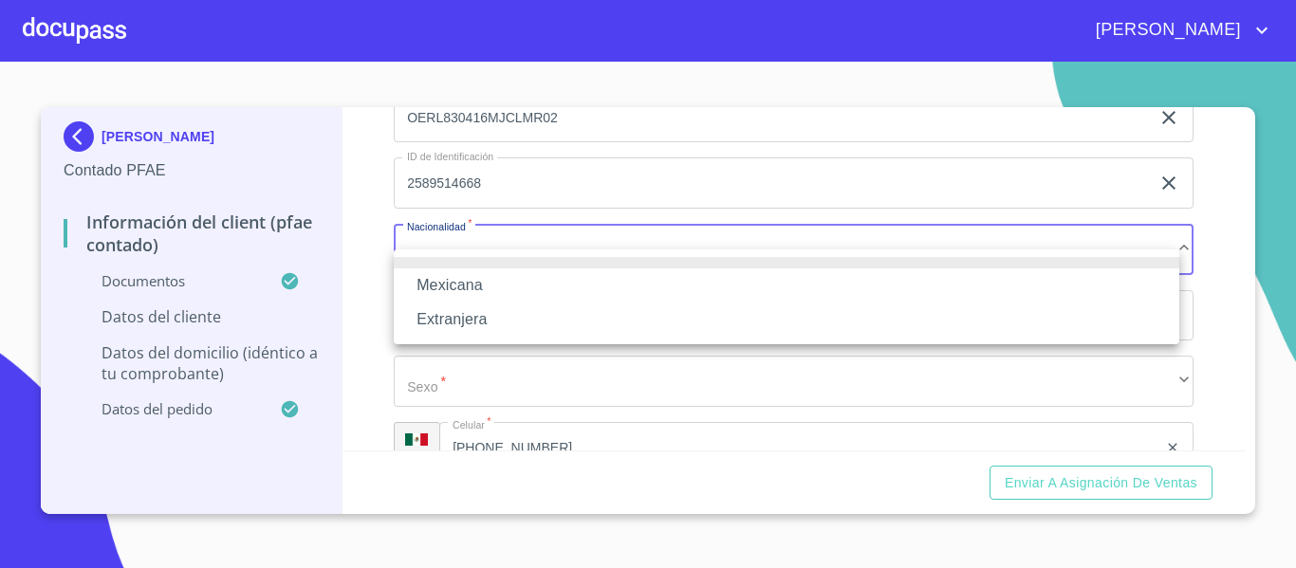
click at [476, 287] on li "Mexicana" at bounding box center [787, 286] width 786 height 34
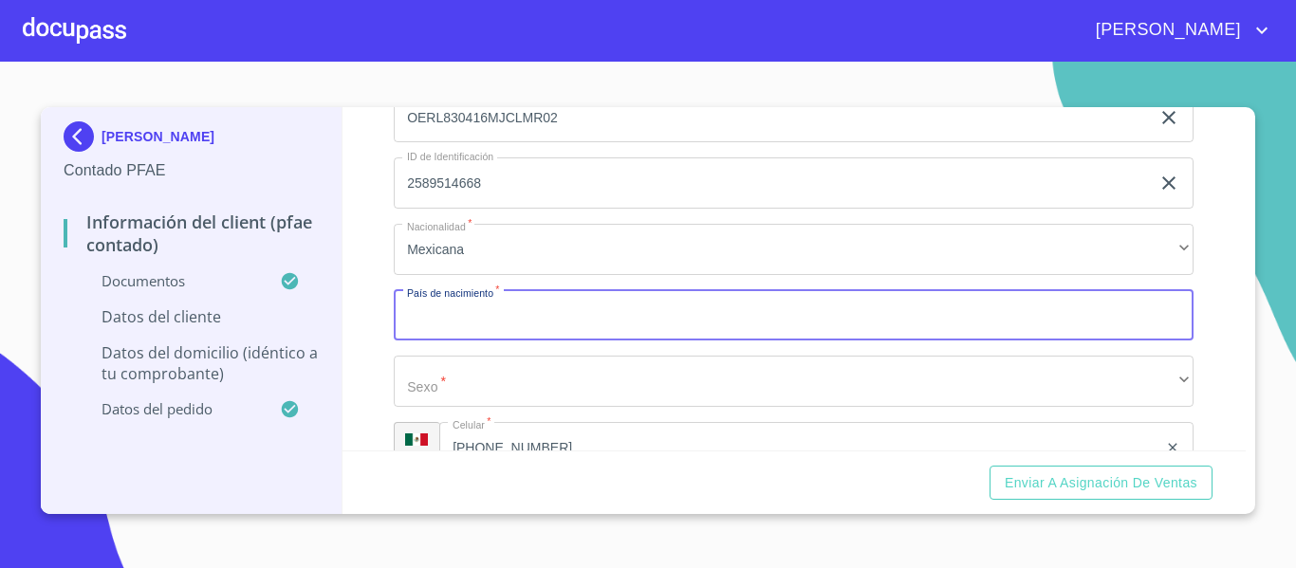
click at [455, 342] on input "Documento de identificación.   *" at bounding box center [794, 315] width 800 height 51
type input "[GEOGRAPHIC_DATA]"
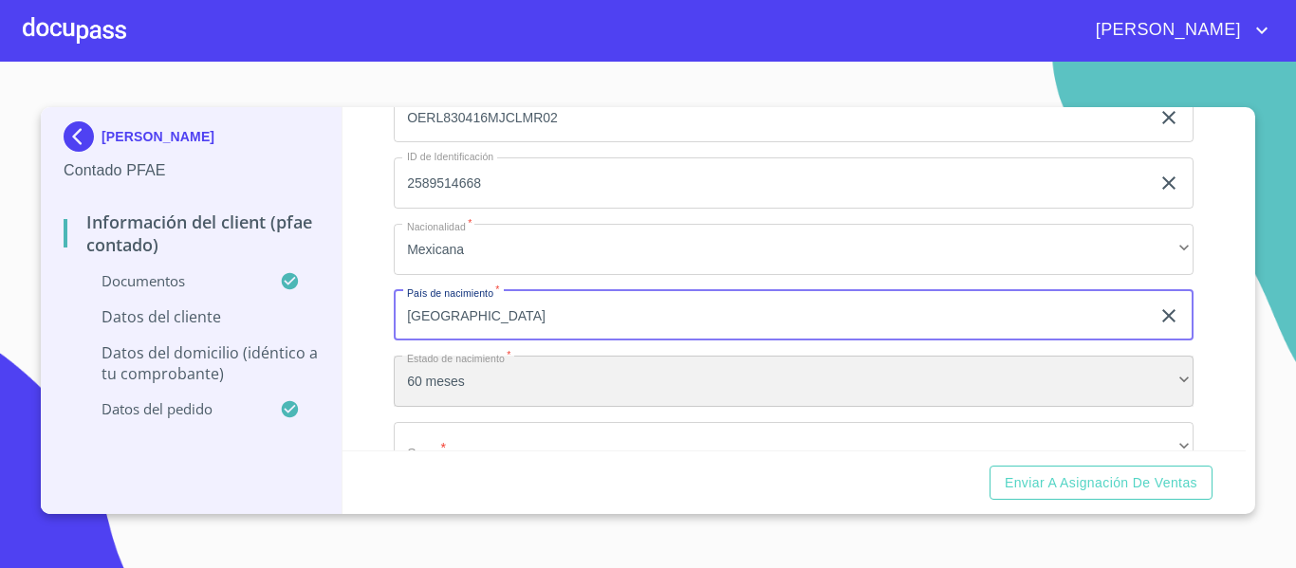
click at [527, 400] on div "60 meses" at bounding box center [794, 381] width 800 height 51
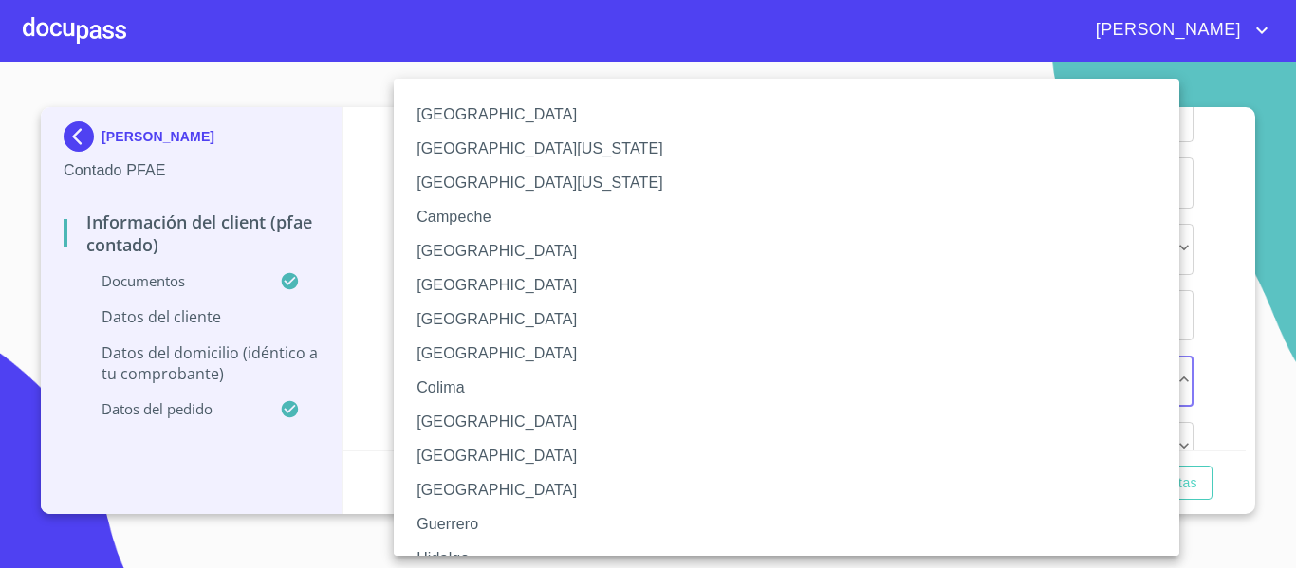
scroll to position [190, 0]
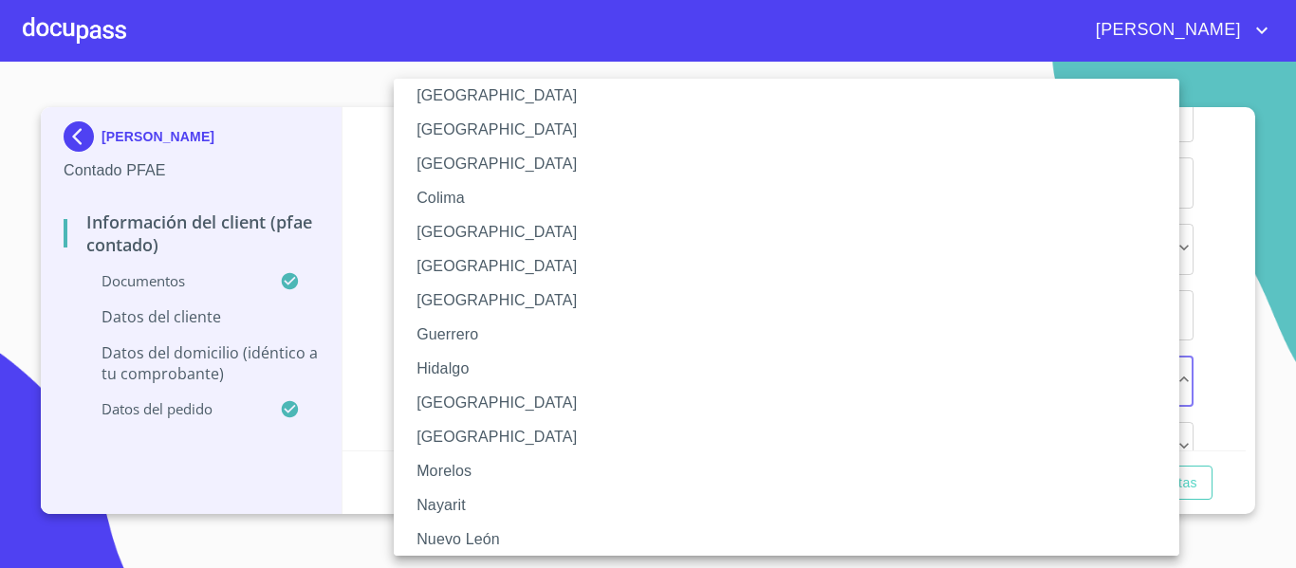
click at [445, 394] on li "[GEOGRAPHIC_DATA]" at bounding box center [794, 403] width 800 height 34
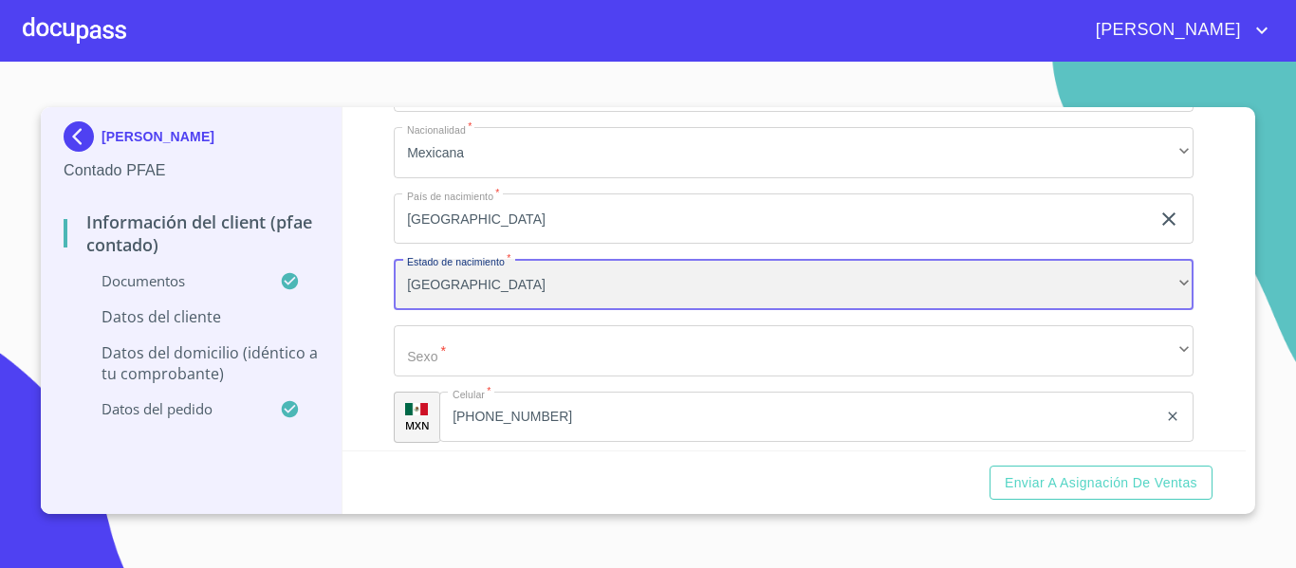
scroll to position [4106, 0]
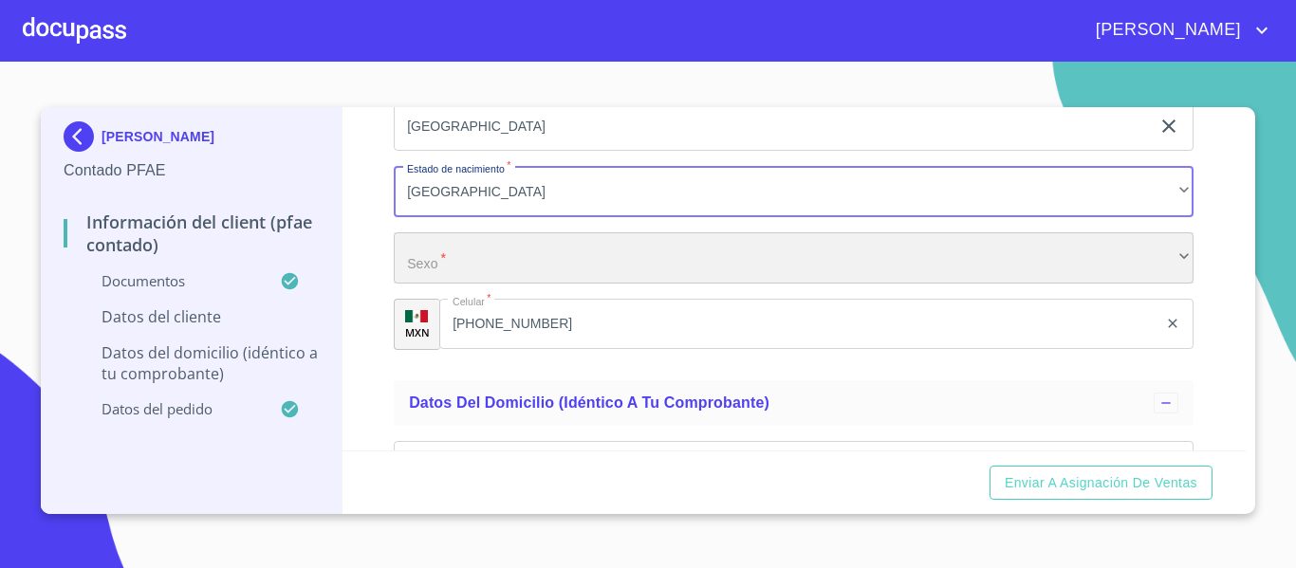
click at [462, 274] on div "​" at bounding box center [794, 257] width 800 height 51
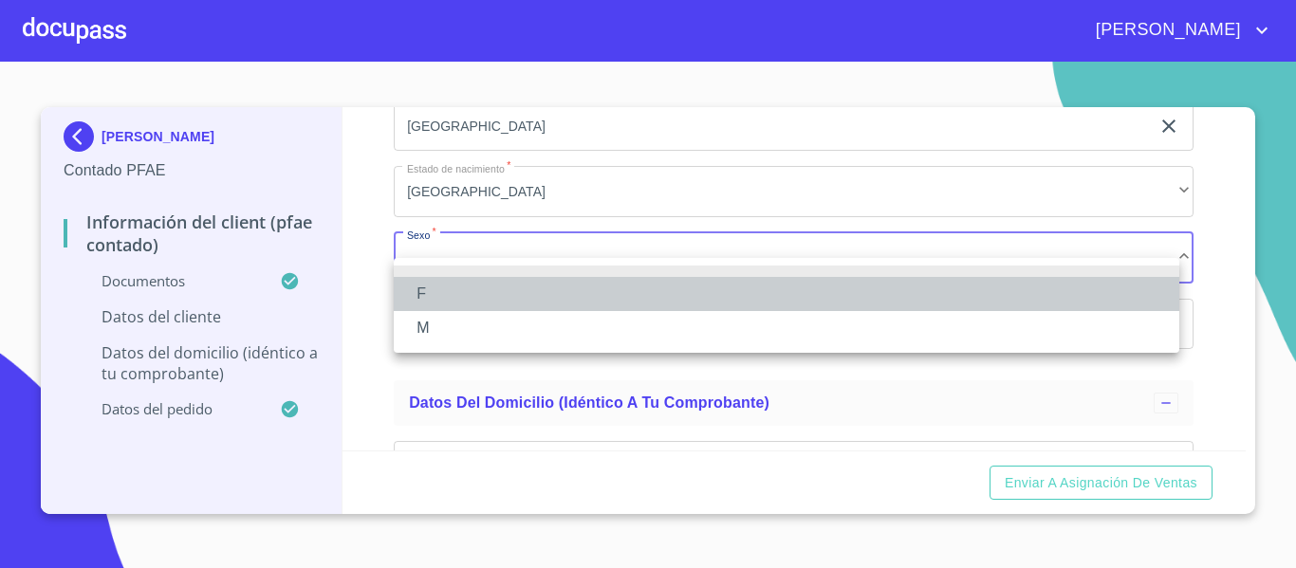
click at [409, 294] on li "F" at bounding box center [787, 294] width 786 height 34
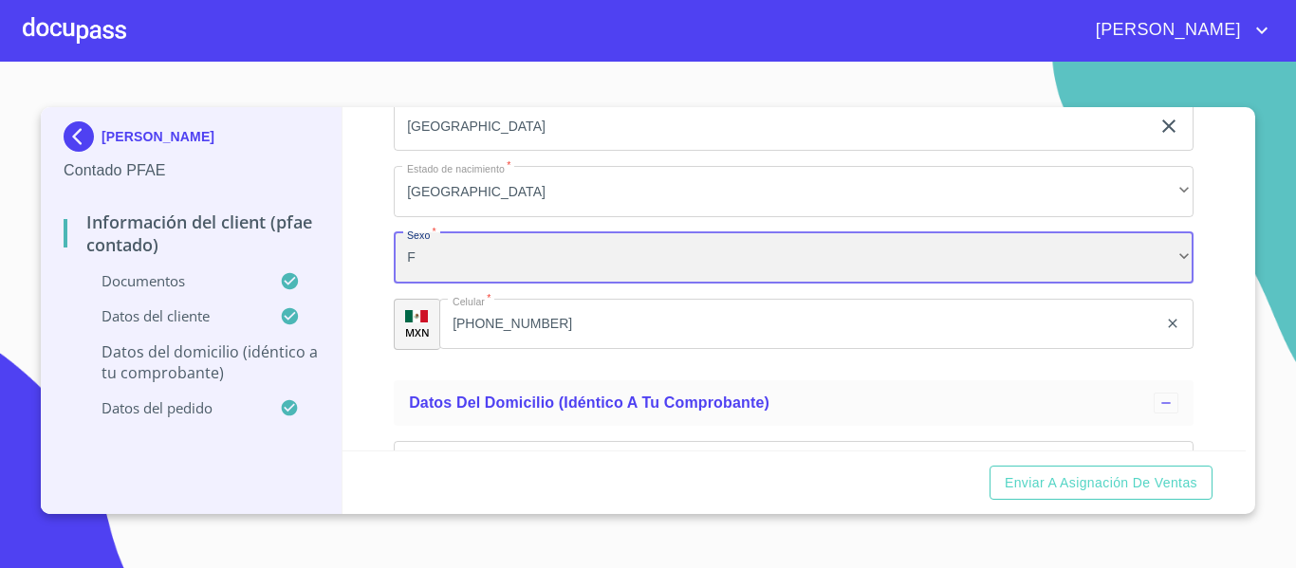
scroll to position [4390, 0]
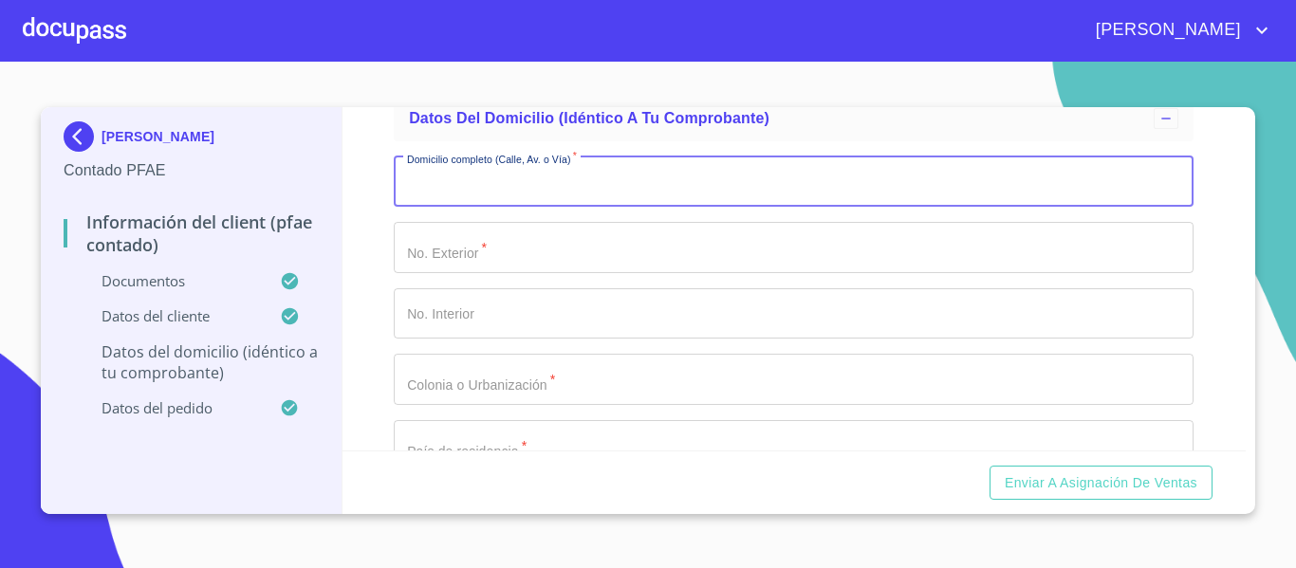
click at [611, 208] on input "Documento de identificación.   *" at bounding box center [794, 182] width 800 height 51
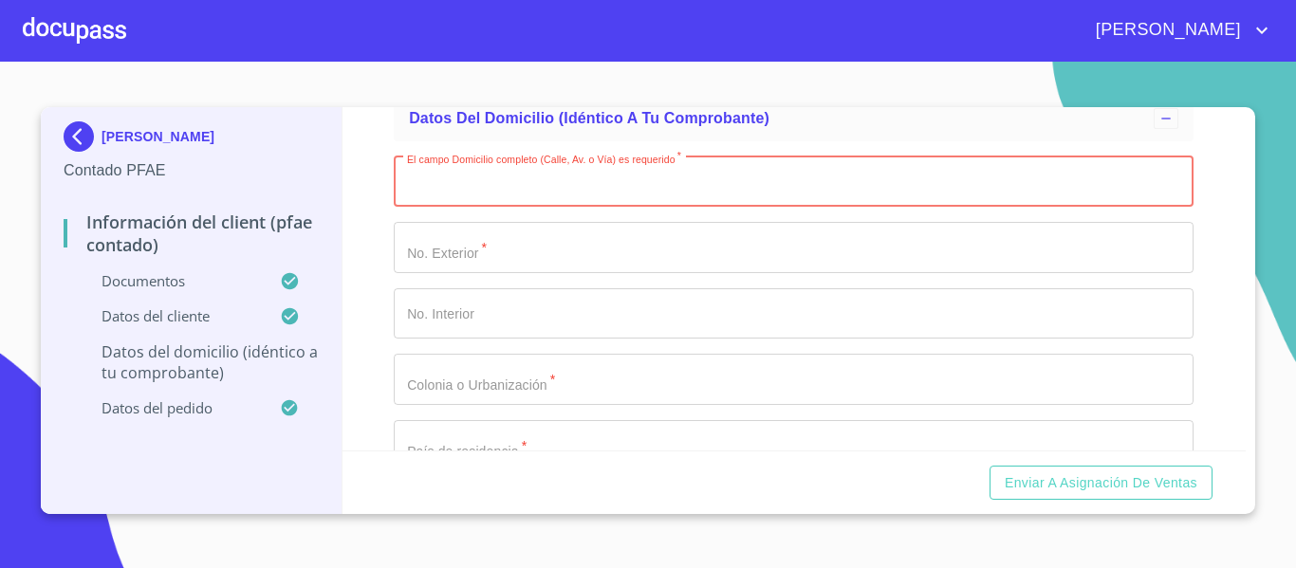
click at [451, 208] on input "Documento de identificación.   *" at bounding box center [794, 182] width 800 height 51
type input "h"
type input "HACIENDA LA [PERSON_NAME]"
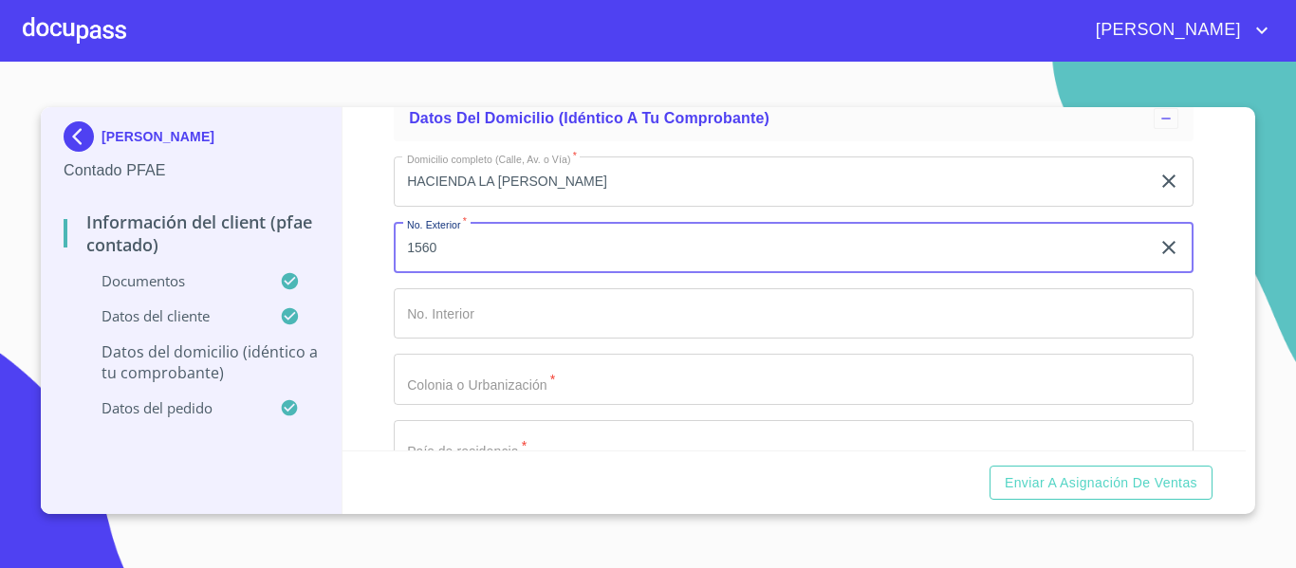
type input "1560"
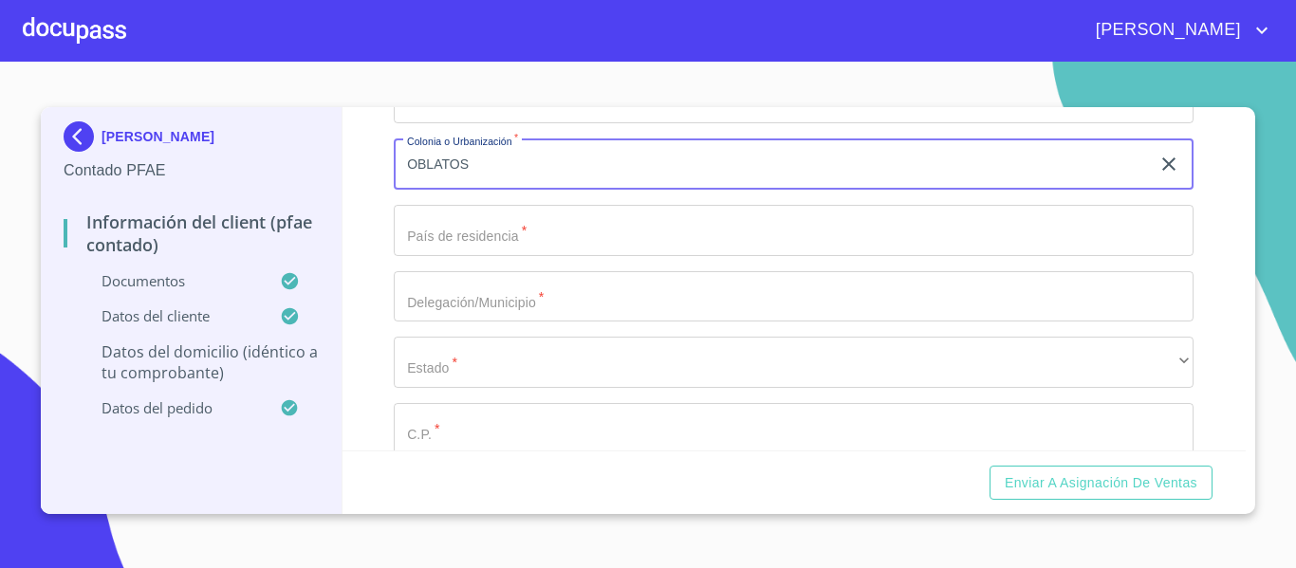
scroll to position [4668, 0]
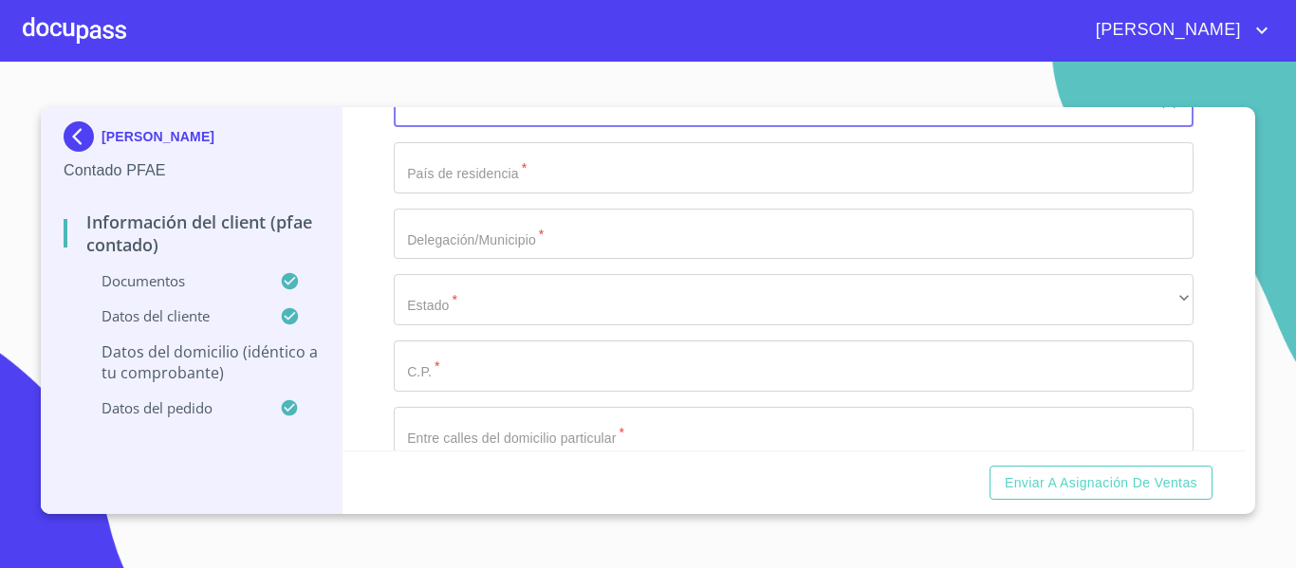
type input "OBLATOS"
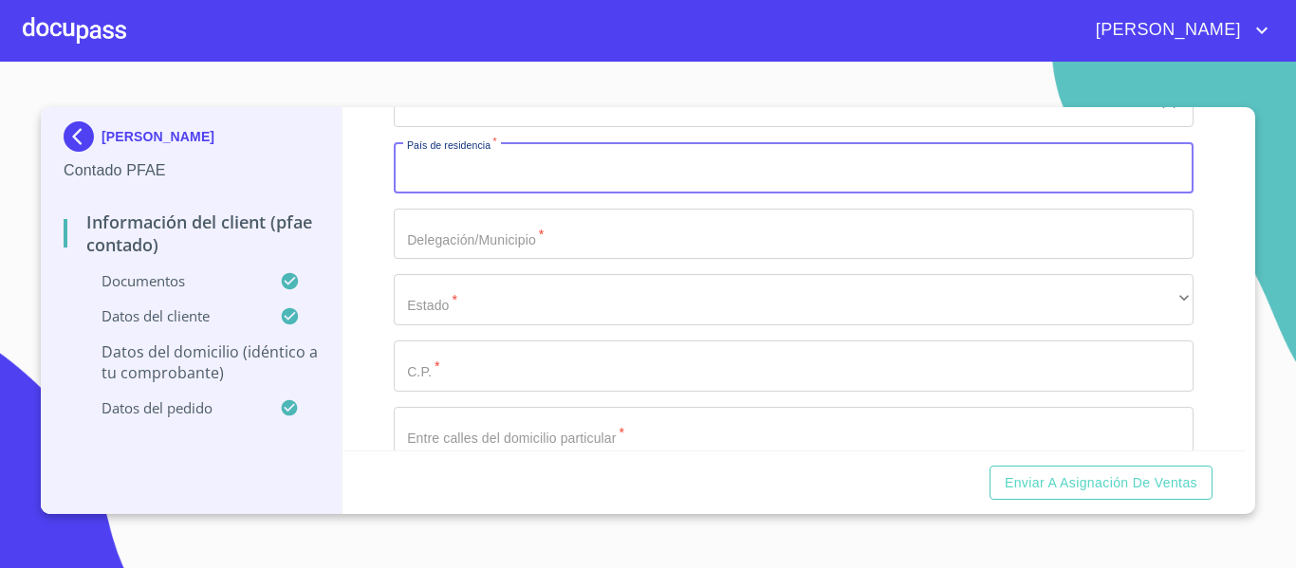
click at [573, 194] on input "Documento de identificación.   *" at bounding box center [794, 167] width 800 height 51
type input "[GEOGRAPHIC_DATA]"
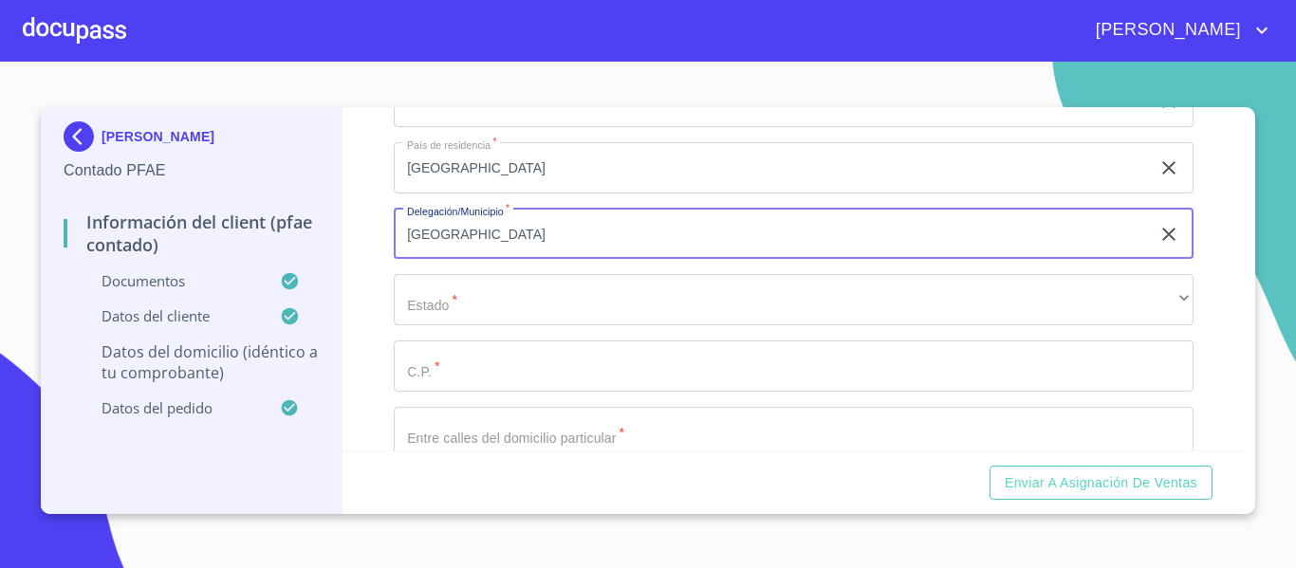
type input "[GEOGRAPHIC_DATA]"
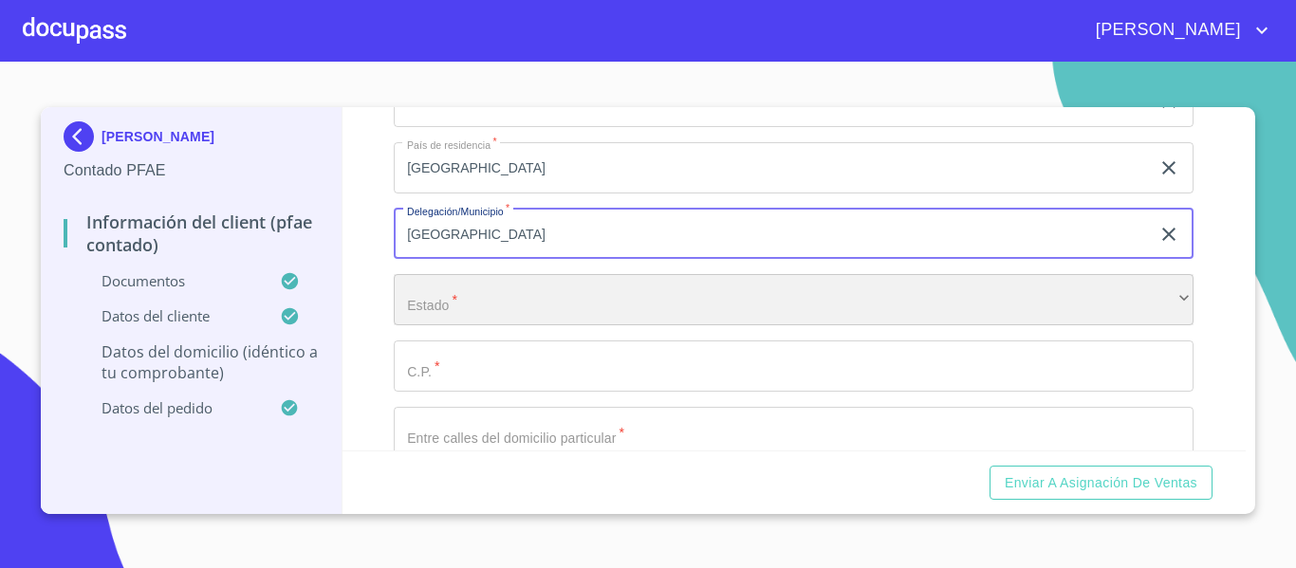
click at [491, 325] on div "​" at bounding box center [794, 299] width 800 height 51
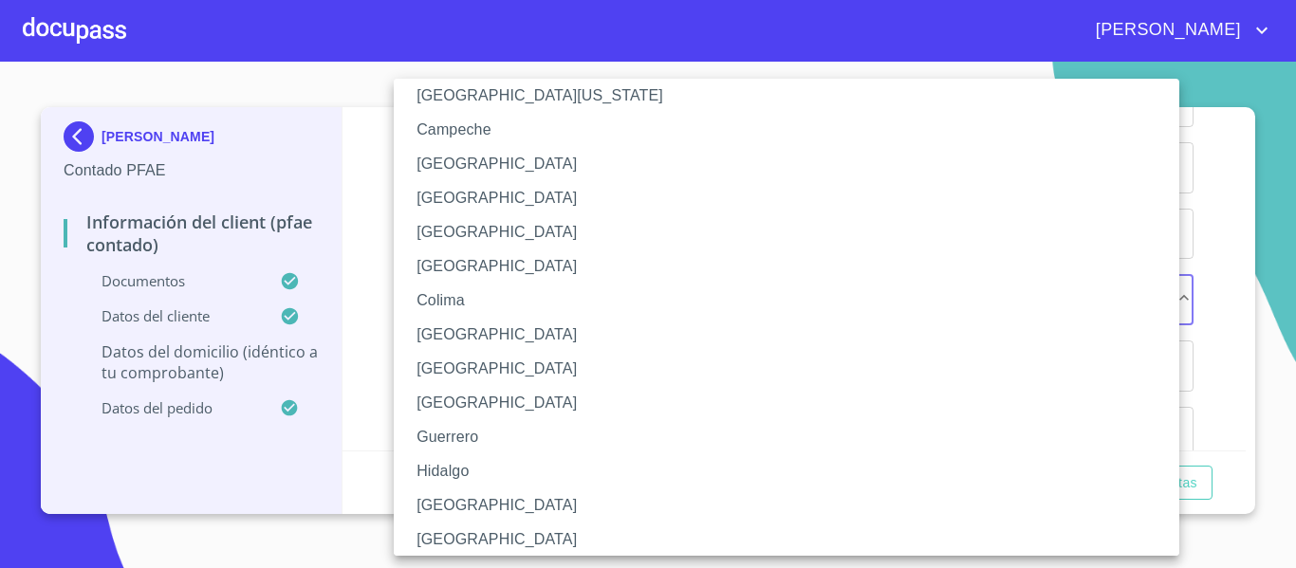
scroll to position [190, 0]
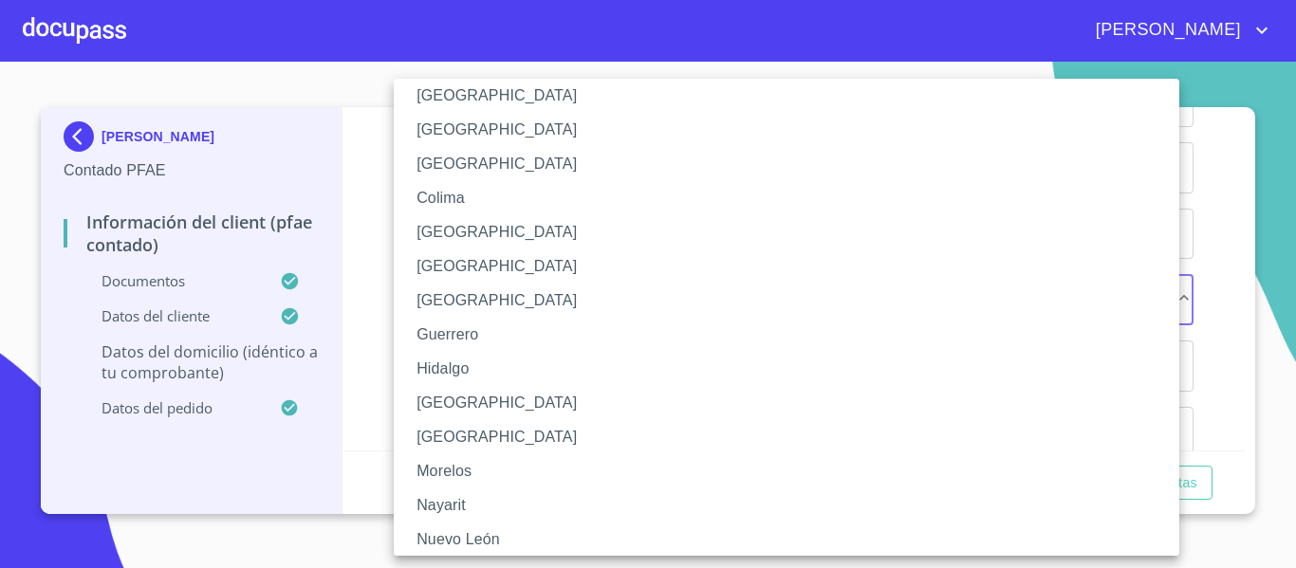
click at [440, 400] on li "[GEOGRAPHIC_DATA]" at bounding box center [794, 403] width 800 height 34
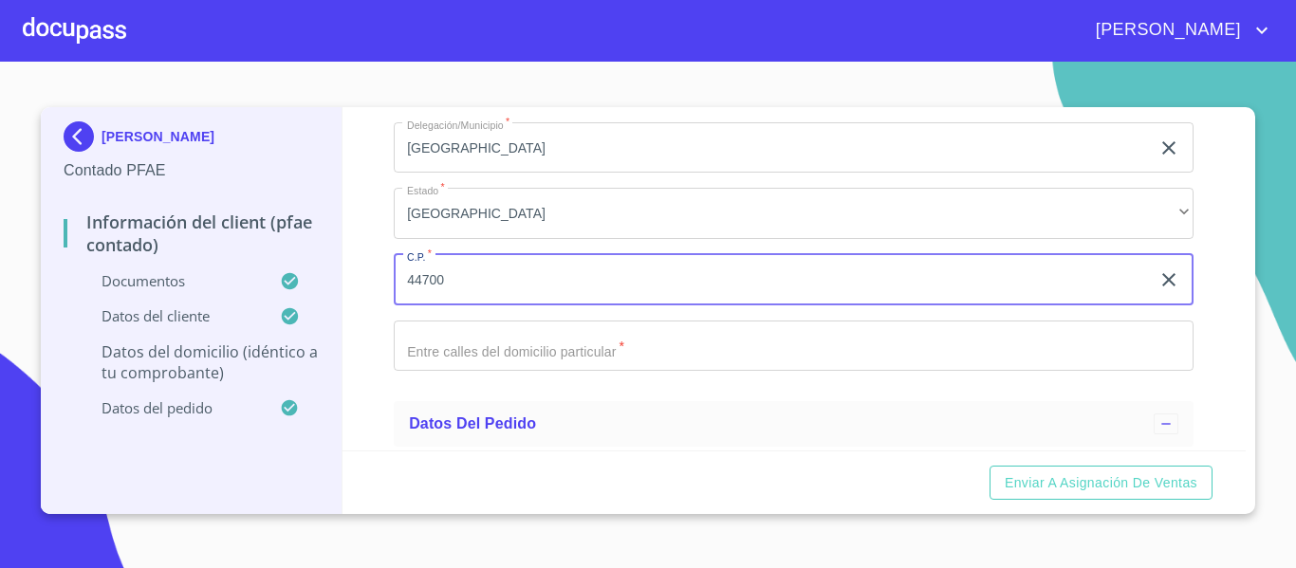
scroll to position [4858, 0]
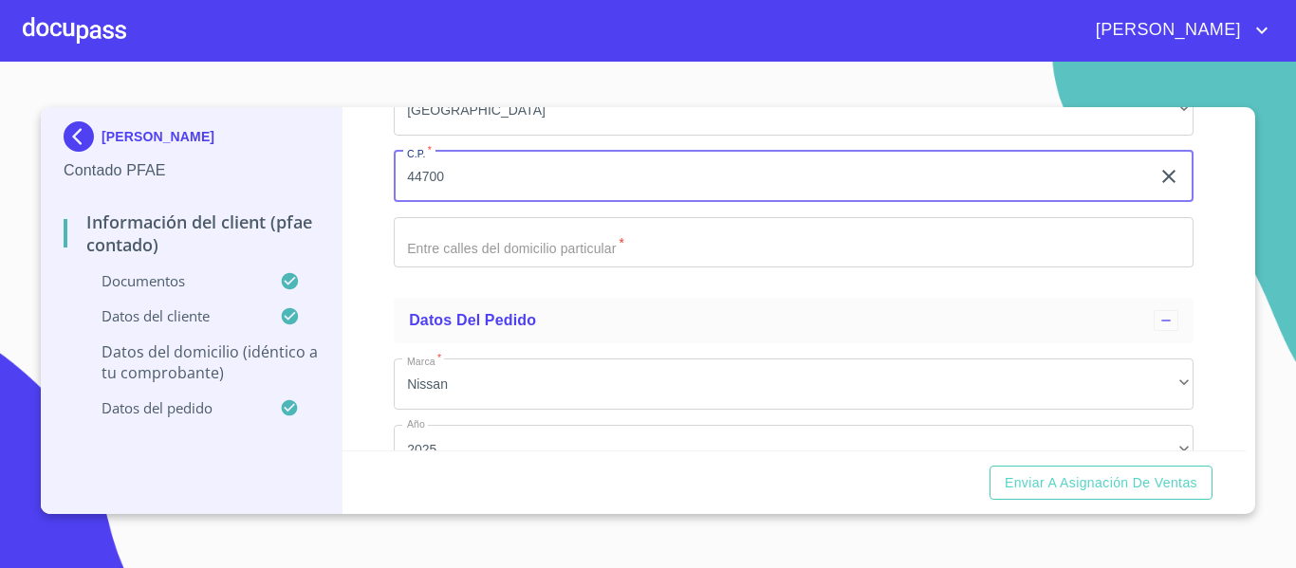
type input "44700"
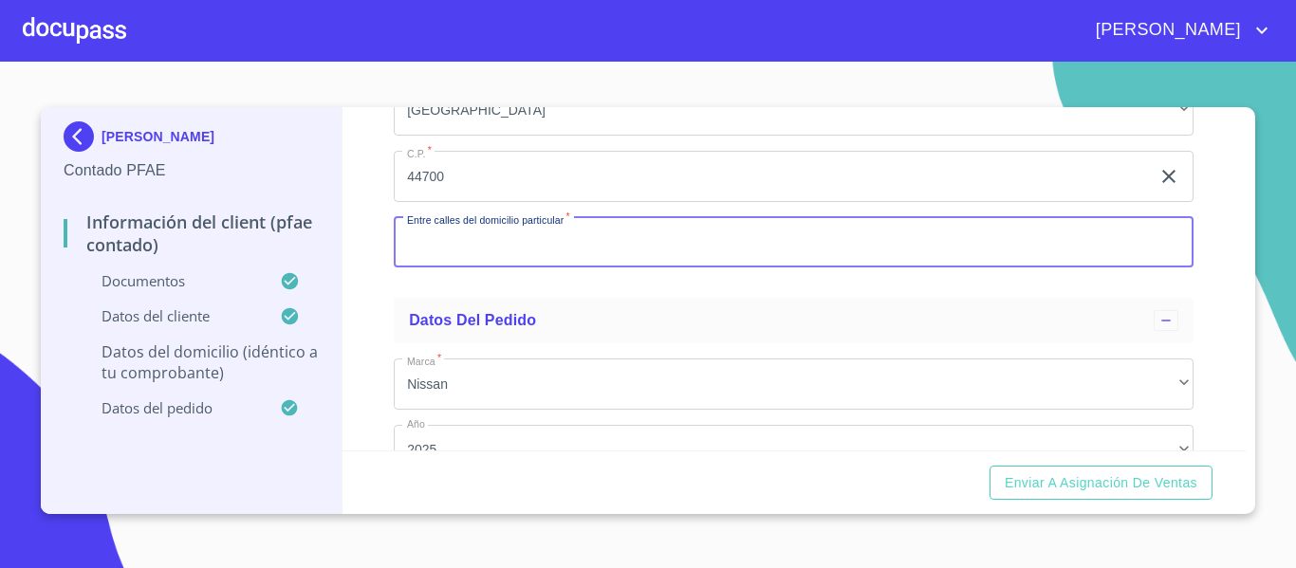
click at [484, 266] on input "Documento de identificación.   *" at bounding box center [794, 242] width 800 height 51
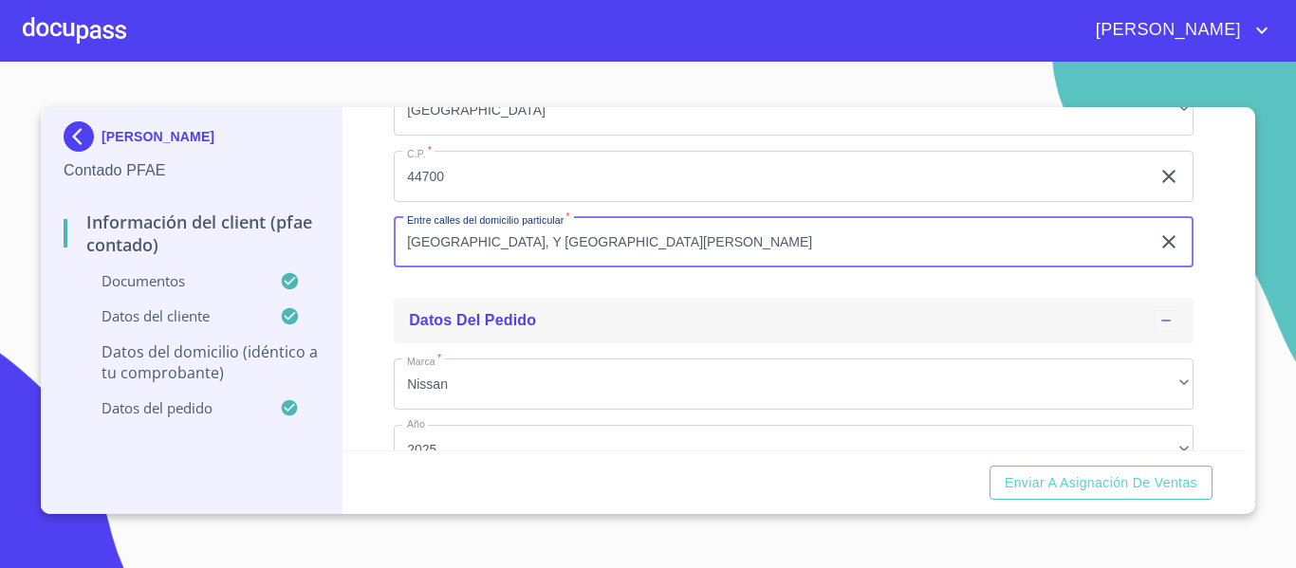
scroll to position [5127, 0]
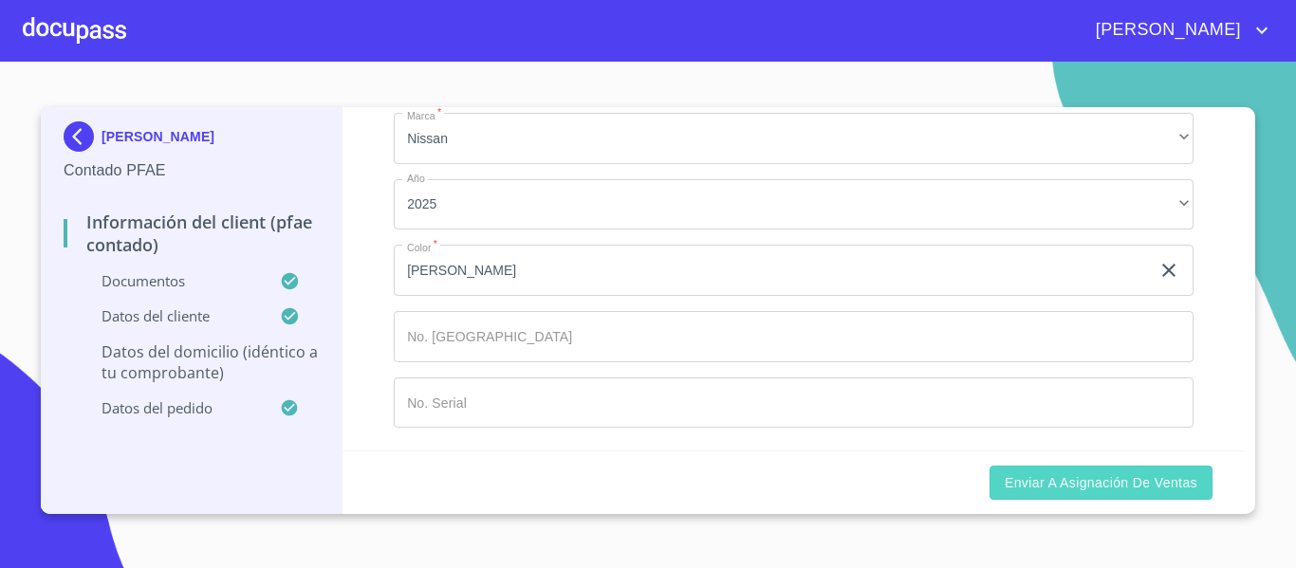
type input "[GEOGRAPHIC_DATA], Y [GEOGRAPHIC_DATA][PERSON_NAME]"
click at [1130, 495] on button "Enviar a Asignación de Ventas" at bounding box center [1101, 483] width 223 height 35
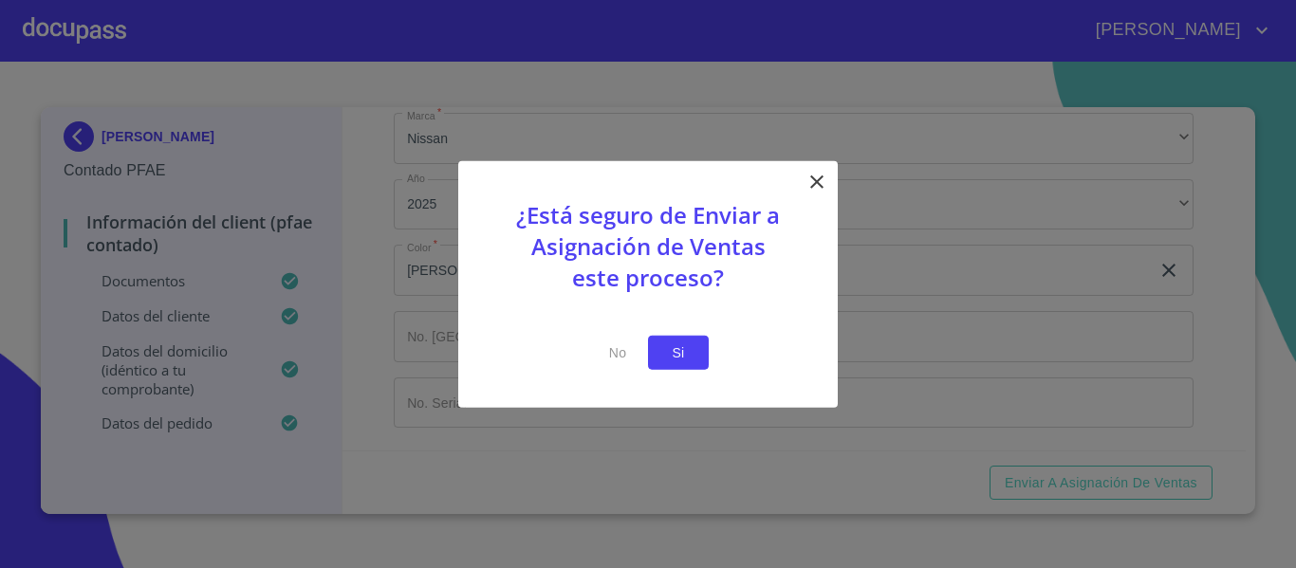
click at [677, 353] on span "Si" at bounding box center [678, 353] width 30 height 24
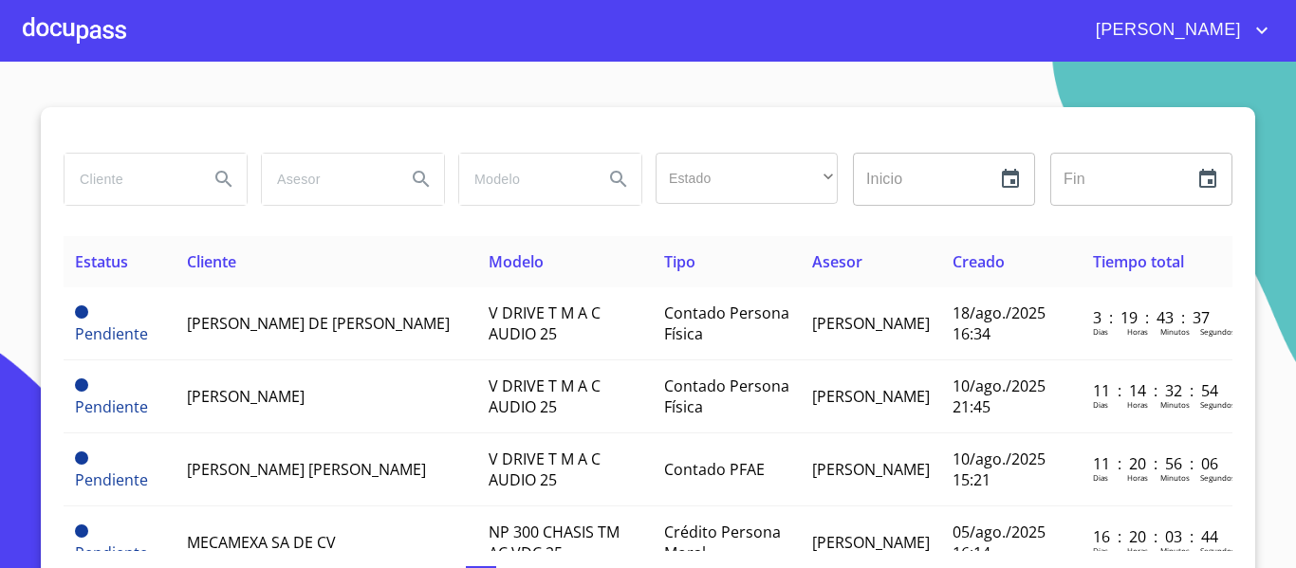
click at [69, 31] on div at bounding box center [74, 30] width 103 height 61
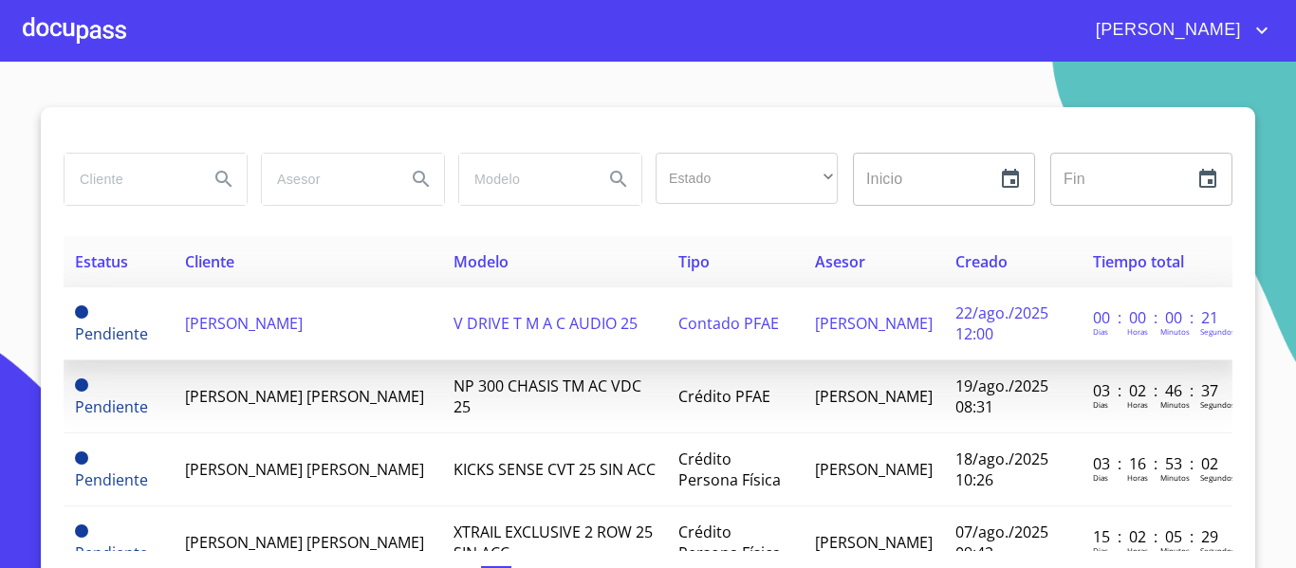
click at [477, 309] on td "V DRIVE T M A C AUDIO 25" at bounding box center [554, 324] width 225 height 73
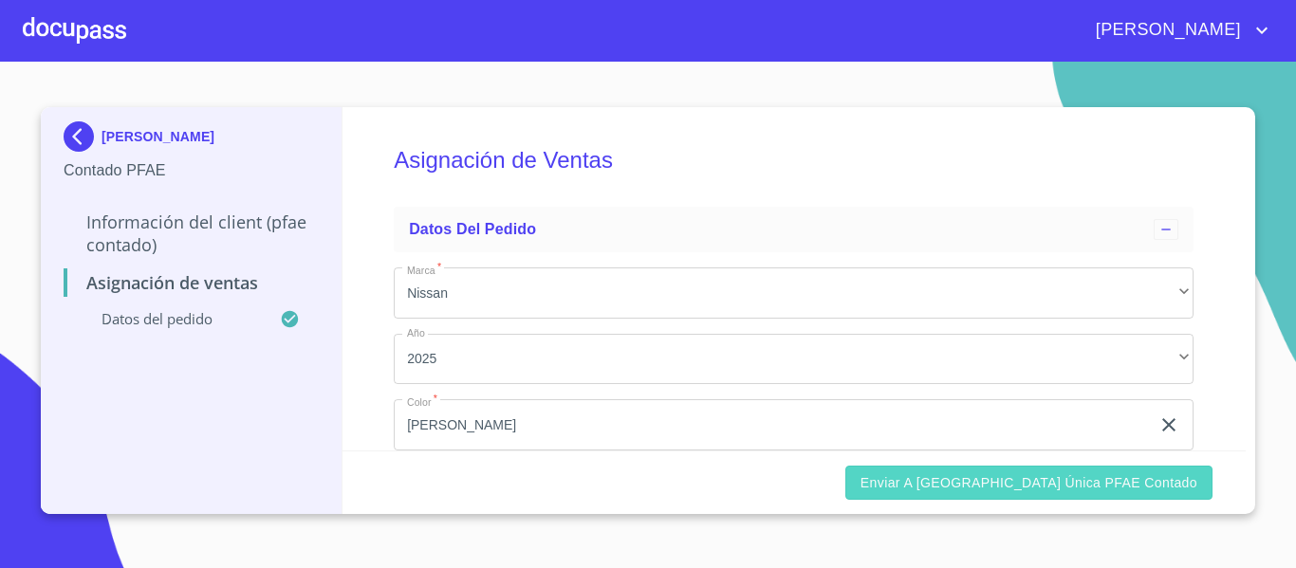
click at [935, 475] on button "Enviar a [GEOGRAPHIC_DATA] única PFAE contado" at bounding box center [1028, 483] width 367 height 35
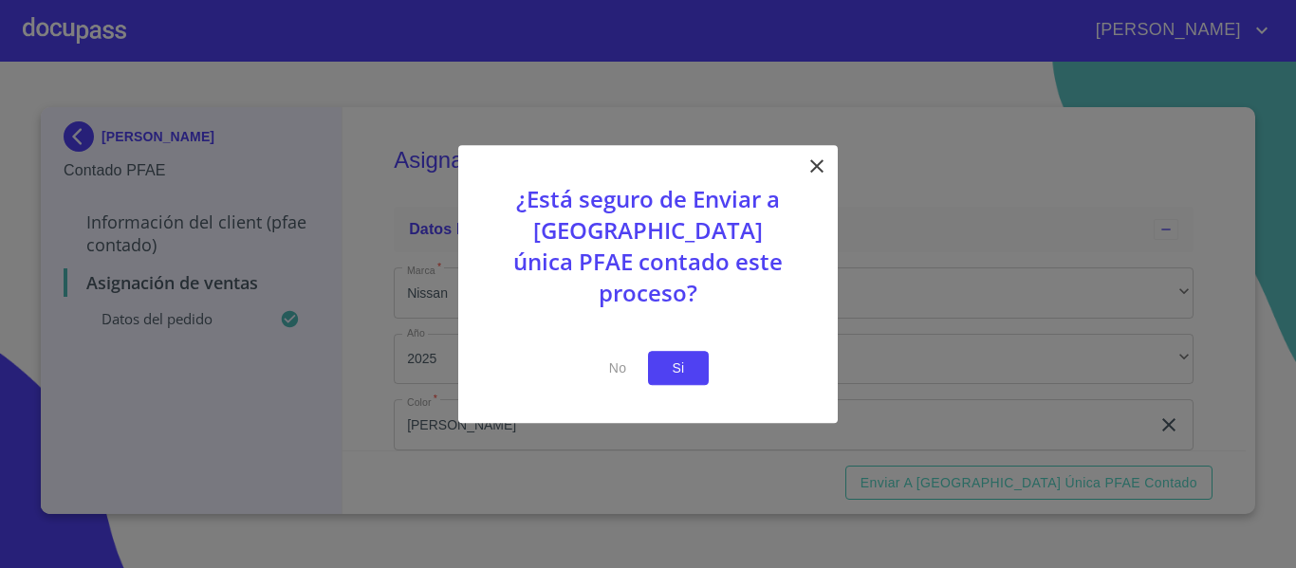
click at [660, 352] on button "Si" at bounding box center [678, 368] width 61 height 35
